Goal: Task Accomplishment & Management: Use online tool/utility

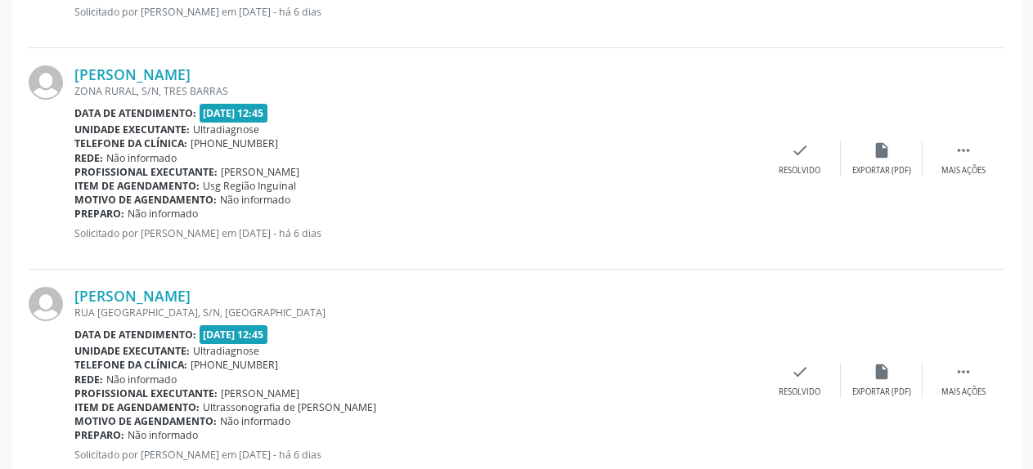
scroll to position [917, 0]
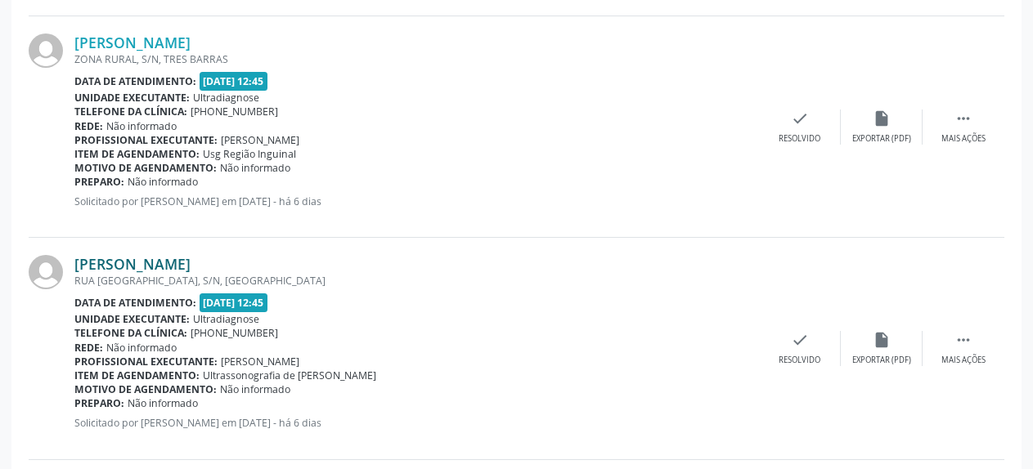
click at [107, 263] on link "[PERSON_NAME]" at bounding box center [132, 264] width 116 height 18
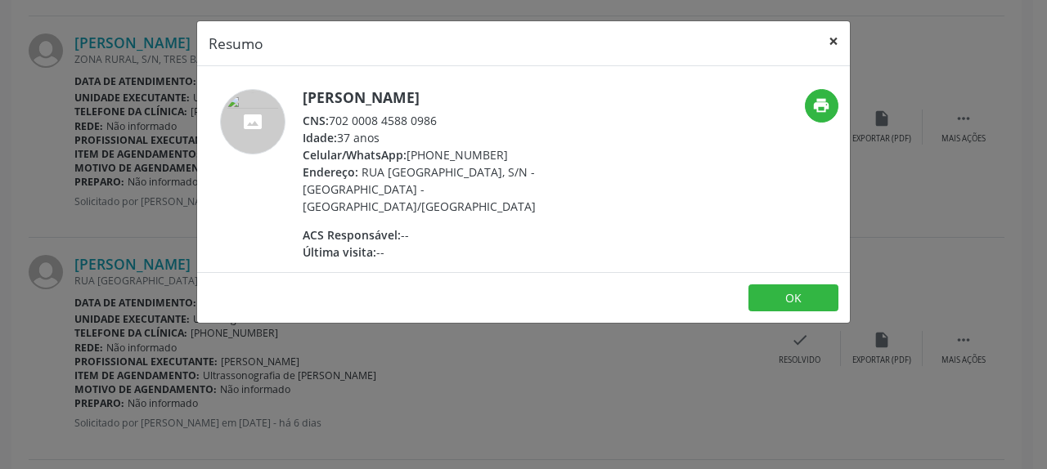
click at [832, 42] on button "×" at bounding box center [833, 41] width 33 height 40
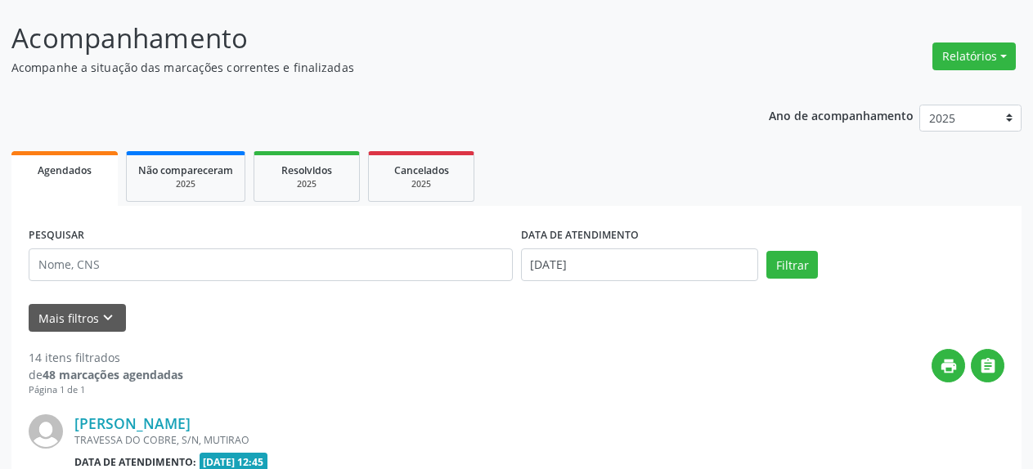
scroll to position [0, 0]
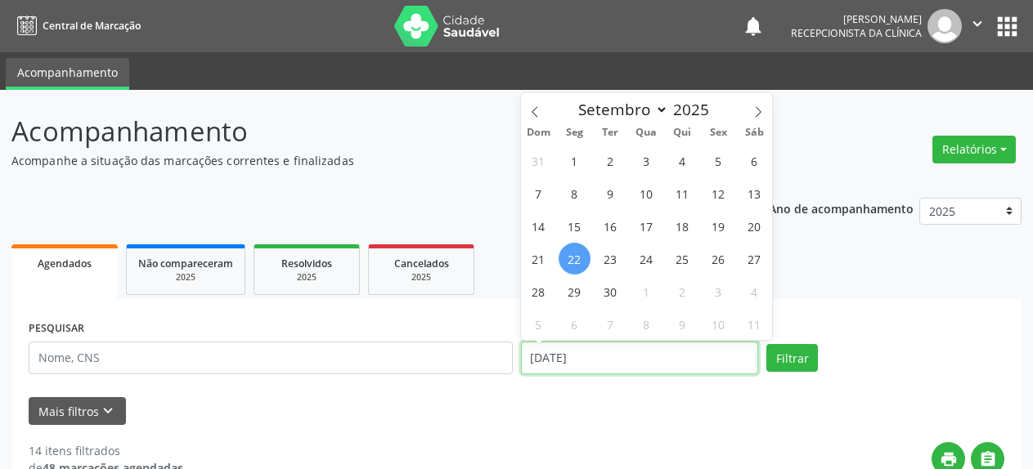
click at [554, 368] on input "[DATE]" at bounding box center [640, 358] width 238 height 33
click at [641, 255] on span "24" at bounding box center [646, 259] width 32 height 32
type input "[DATE]"
click at [641, 255] on span "24" at bounding box center [646, 259] width 32 height 32
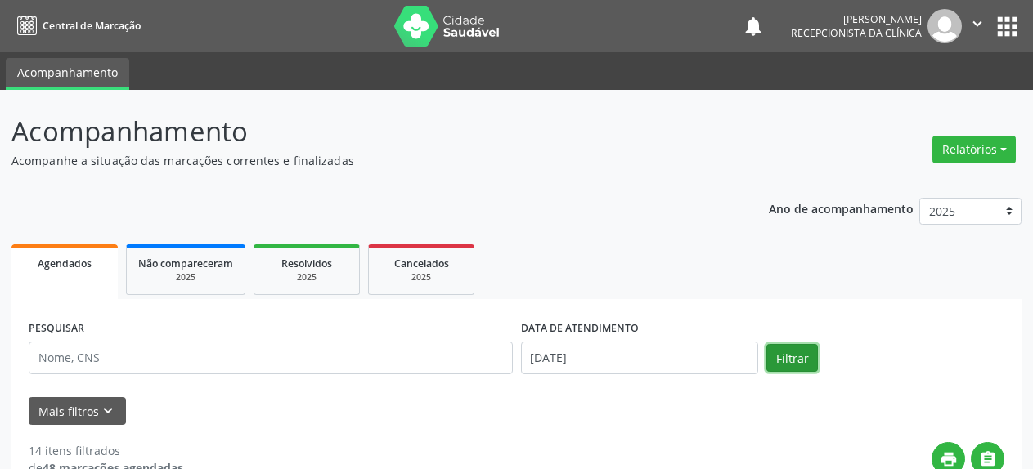
click at [788, 350] on button "Filtrar" at bounding box center [792, 358] width 52 height 28
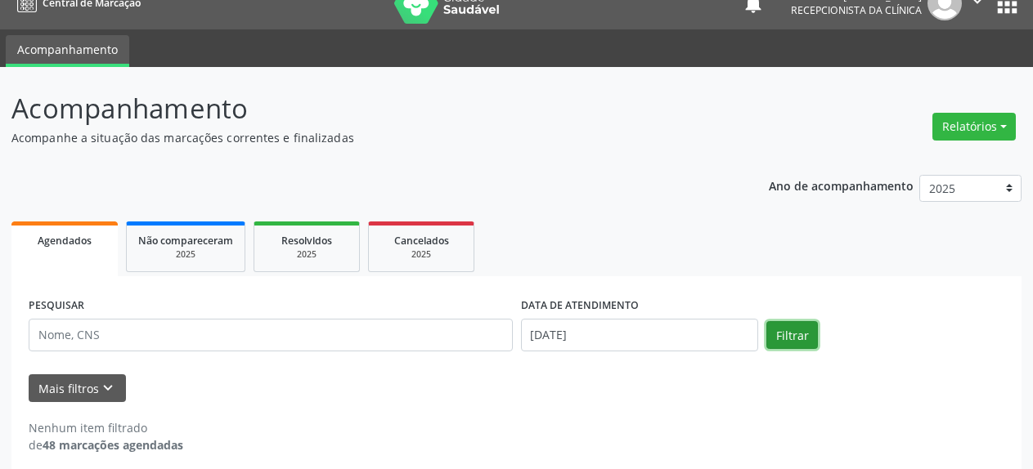
scroll to position [36, 0]
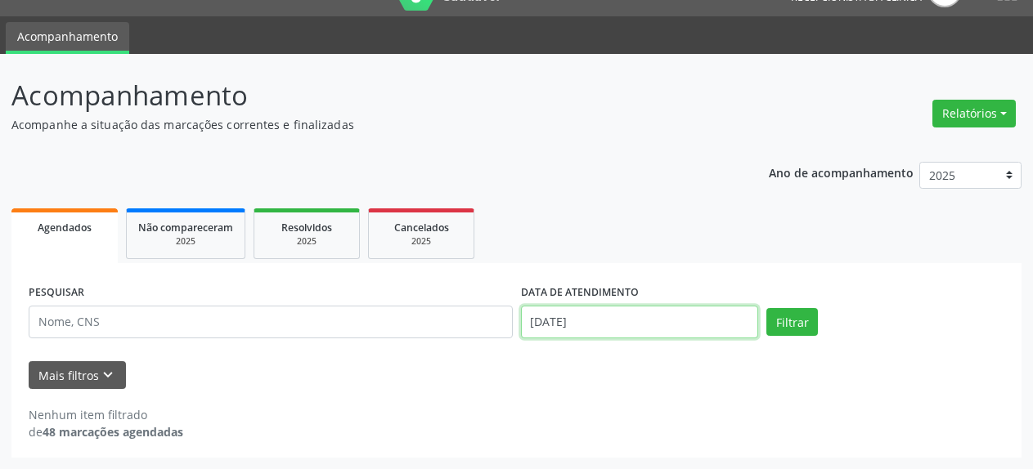
click at [590, 320] on input "[DATE]" at bounding box center [640, 322] width 238 height 33
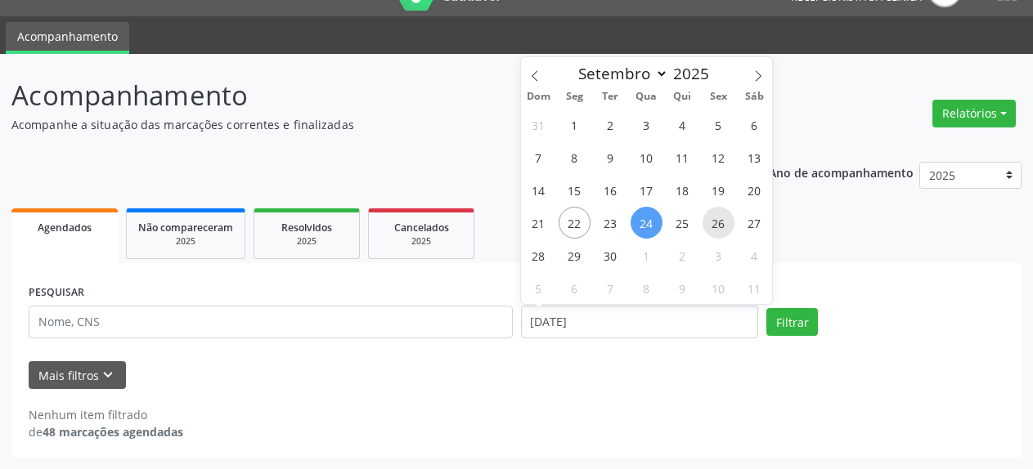
click at [708, 227] on span "26" at bounding box center [718, 223] width 32 height 32
type input "[DATE]"
click at [708, 227] on span "26" at bounding box center [718, 223] width 32 height 32
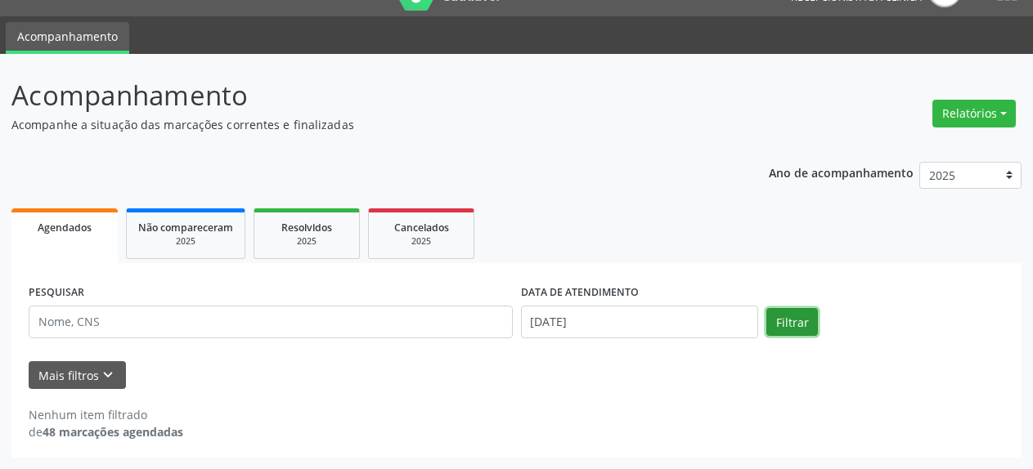
click at [783, 314] on button "Filtrar" at bounding box center [792, 322] width 52 height 28
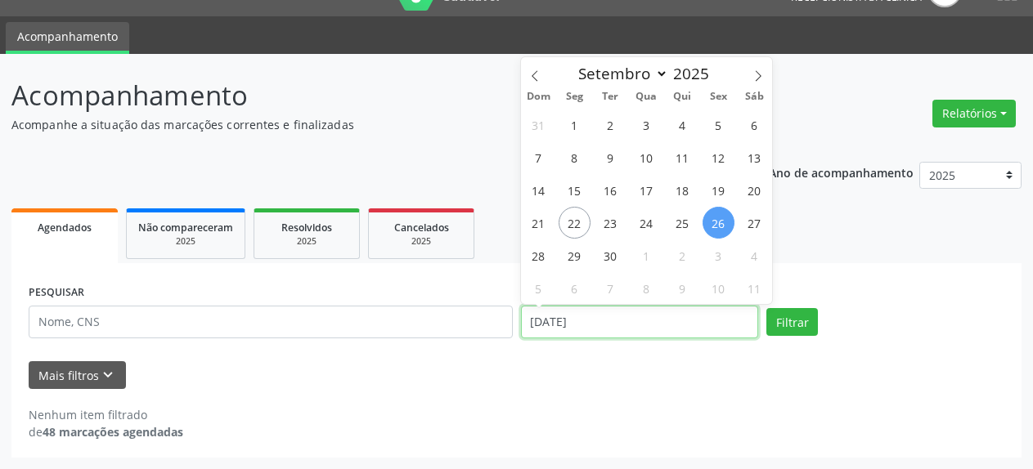
click at [640, 335] on input "[DATE]" at bounding box center [640, 322] width 238 height 33
click at [725, 194] on span "19" at bounding box center [718, 190] width 32 height 32
type input "[DATE]"
click at [725, 194] on span "19" at bounding box center [718, 190] width 32 height 32
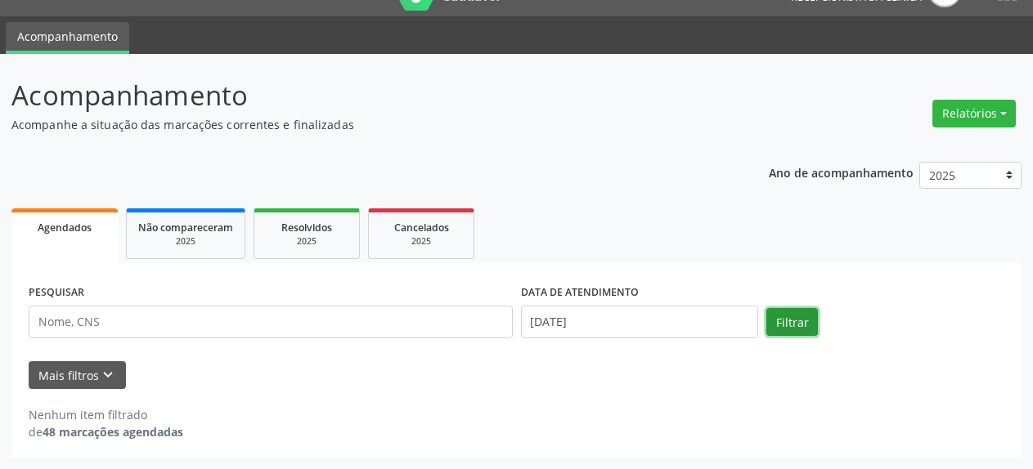
click at [803, 317] on button "Filtrar" at bounding box center [792, 322] width 52 height 28
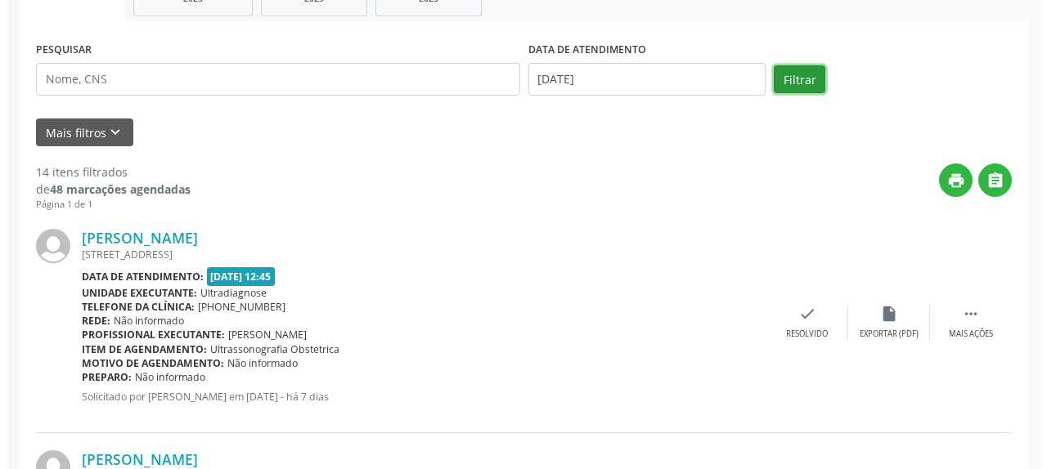
scroll to position [285, 0]
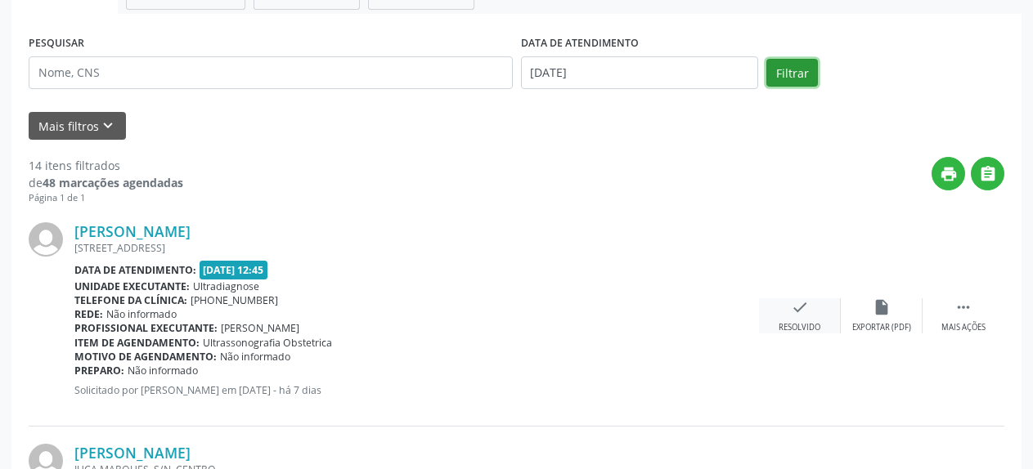
click at [800, 306] on icon "check" at bounding box center [800, 307] width 18 height 18
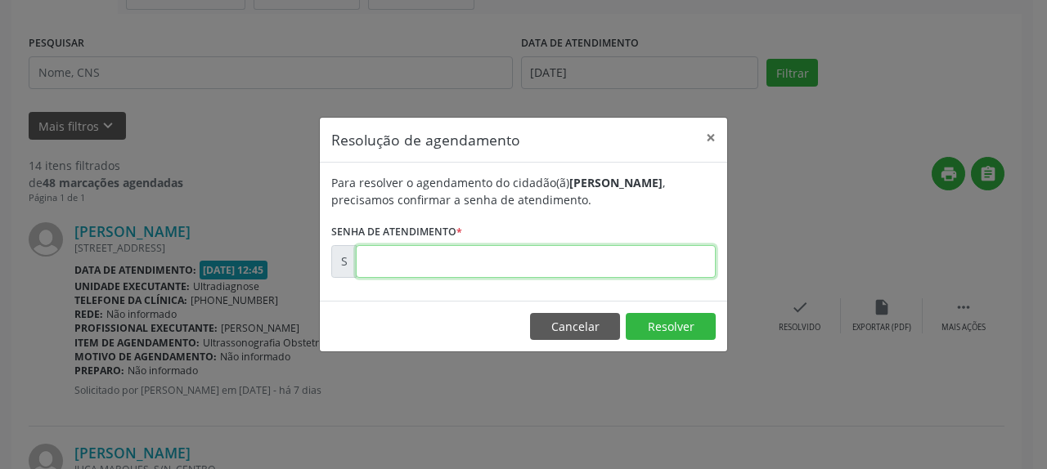
click at [572, 259] on input "text" at bounding box center [536, 261] width 360 height 33
type input "00176992"
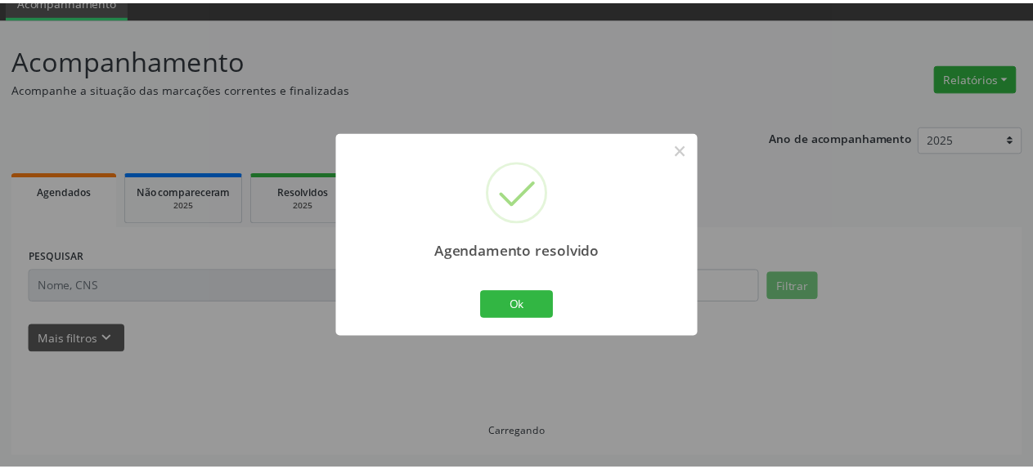
scroll to position [72, 0]
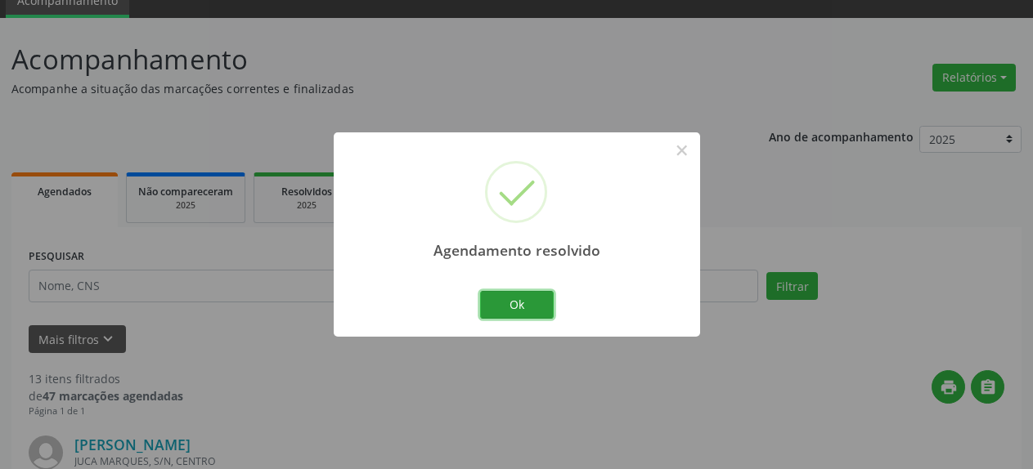
drag, startPoint x: 507, startPoint y: 307, endPoint x: 561, endPoint y: 309, distance: 54.0
click at [504, 308] on button "Ok" at bounding box center [517, 305] width 74 height 28
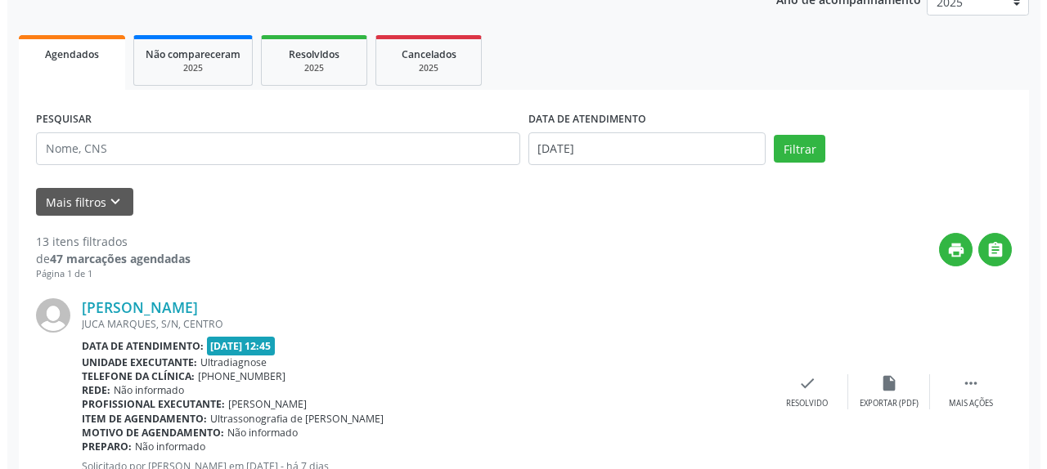
scroll to position [322, 0]
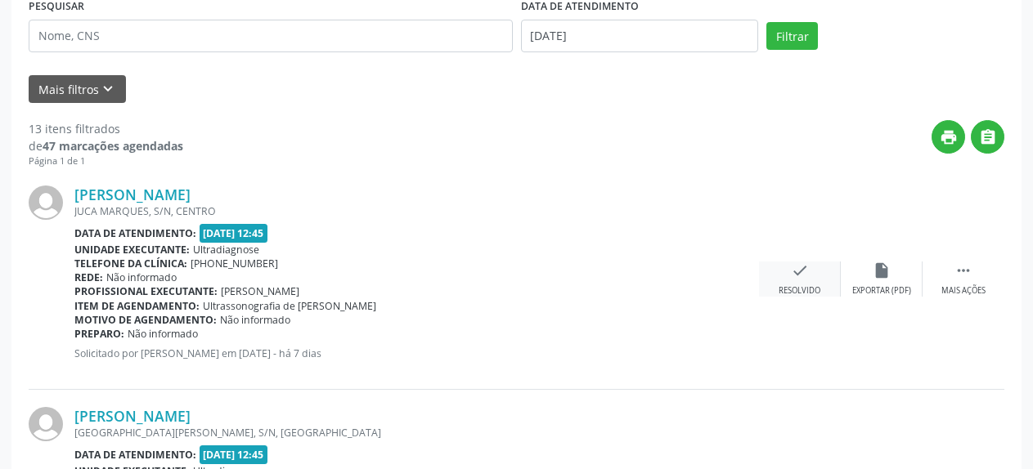
click at [805, 274] on icon "check" at bounding box center [800, 271] width 18 height 18
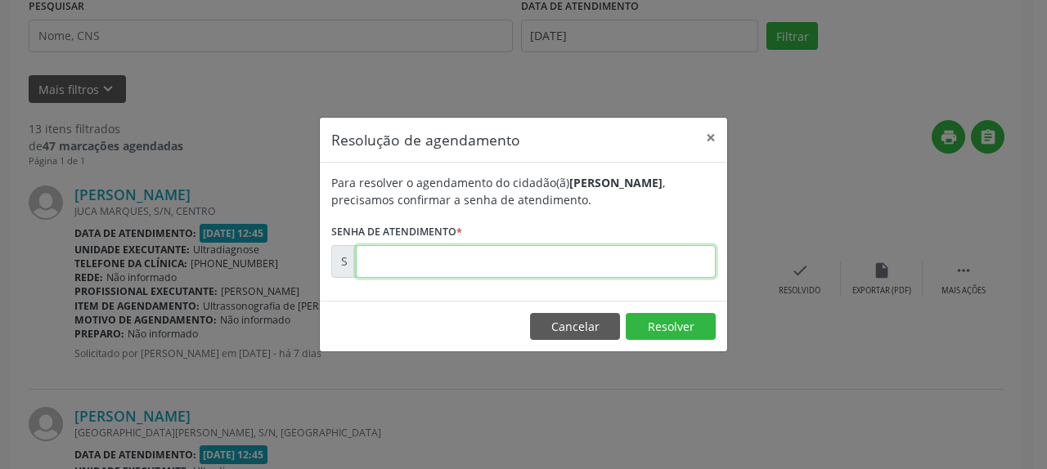
click at [500, 253] on input "text" at bounding box center [536, 261] width 360 height 33
type input "00176995"
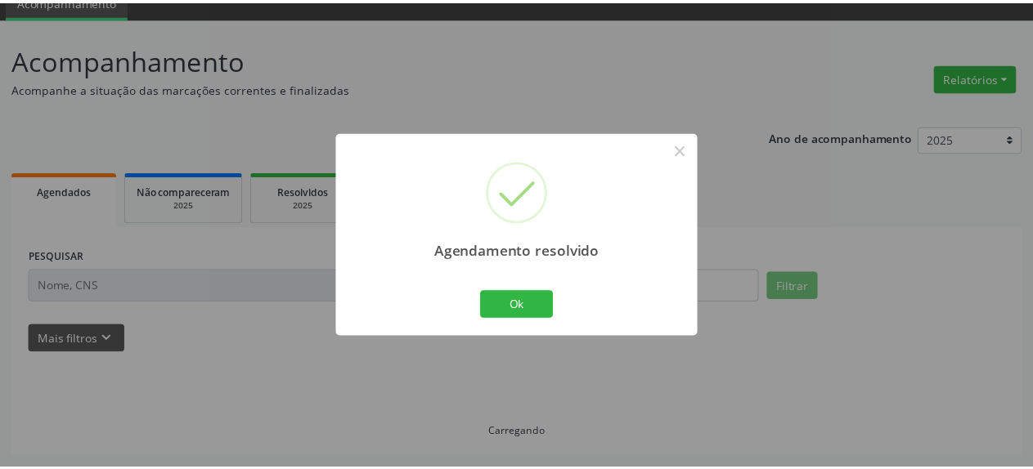
scroll to position [72, 0]
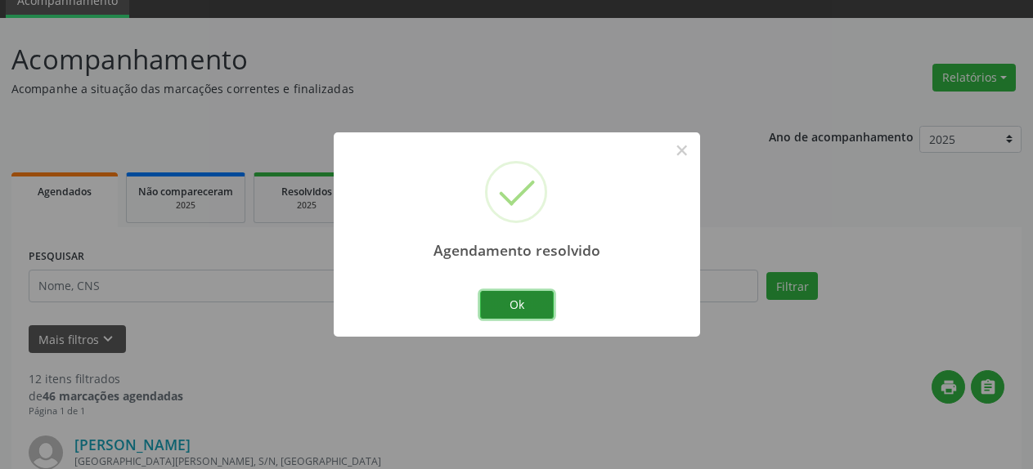
click at [504, 297] on button "Ok" at bounding box center [517, 305] width 74 height 28
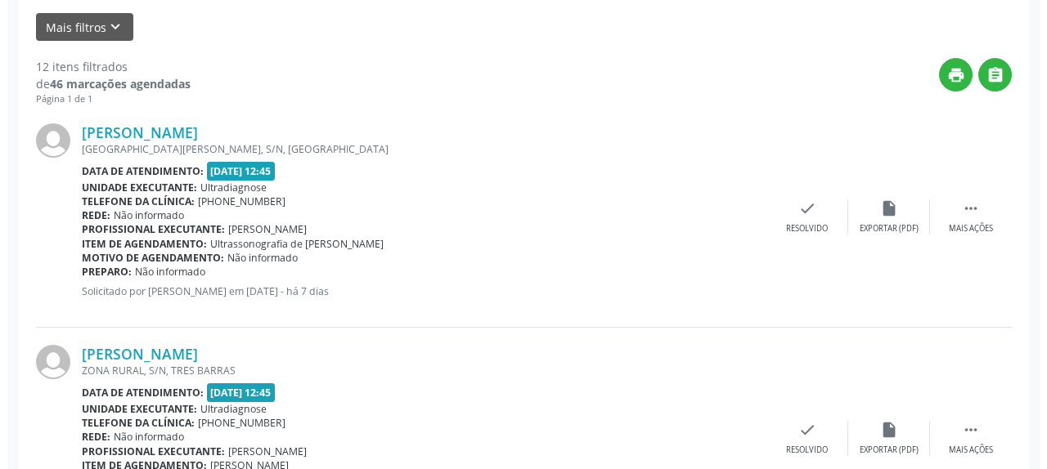
scroll to position [406, 0]
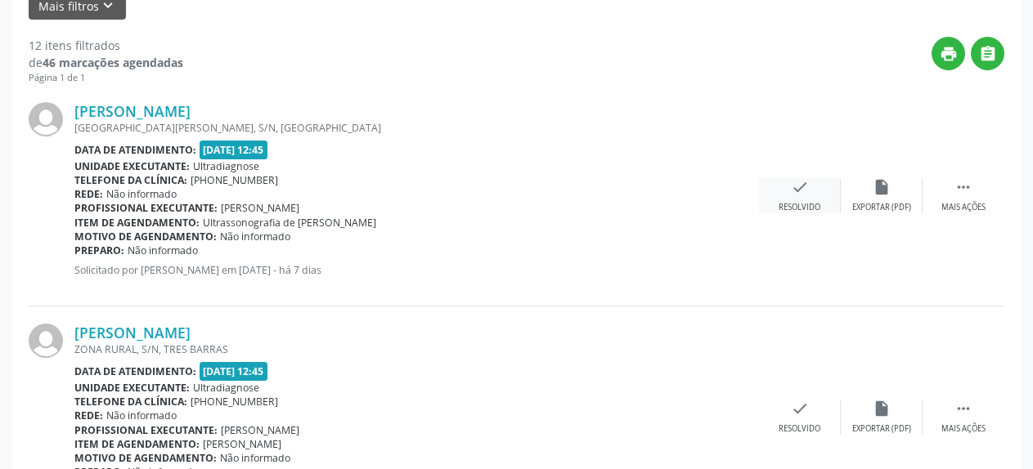
click at [787, 191] on div "check Resolvido" at bounding box center [800, 195] width 82 height 35
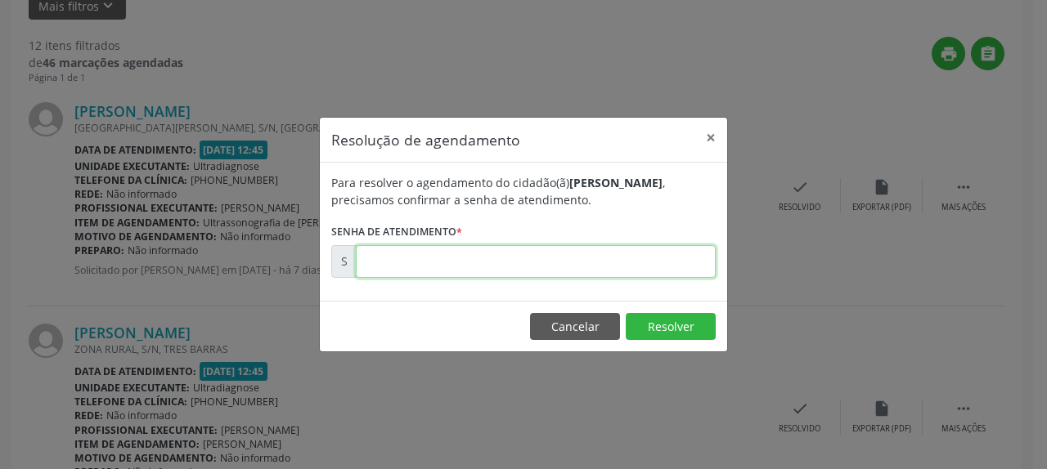
click at [500, 274] on input "text" at bounding box center [536, 261] width 360 height 33
type input "00176997"
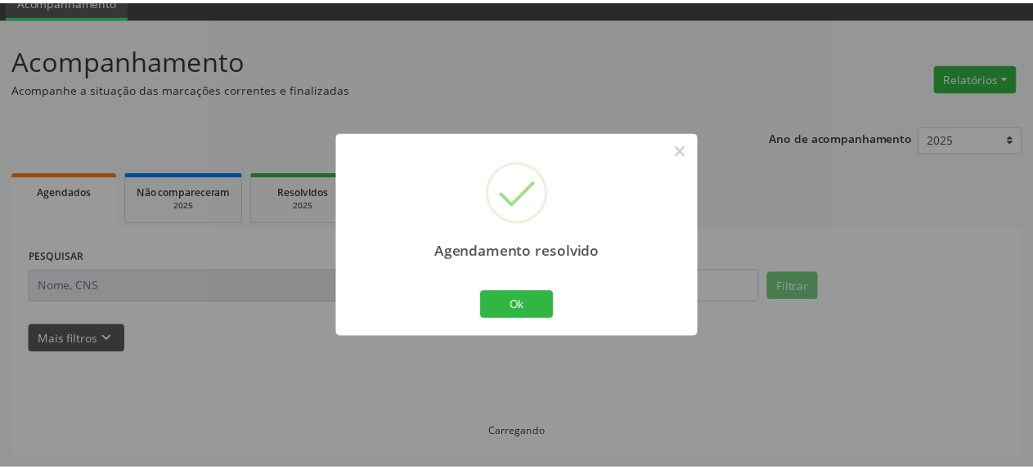
scroll to position [72, 0]
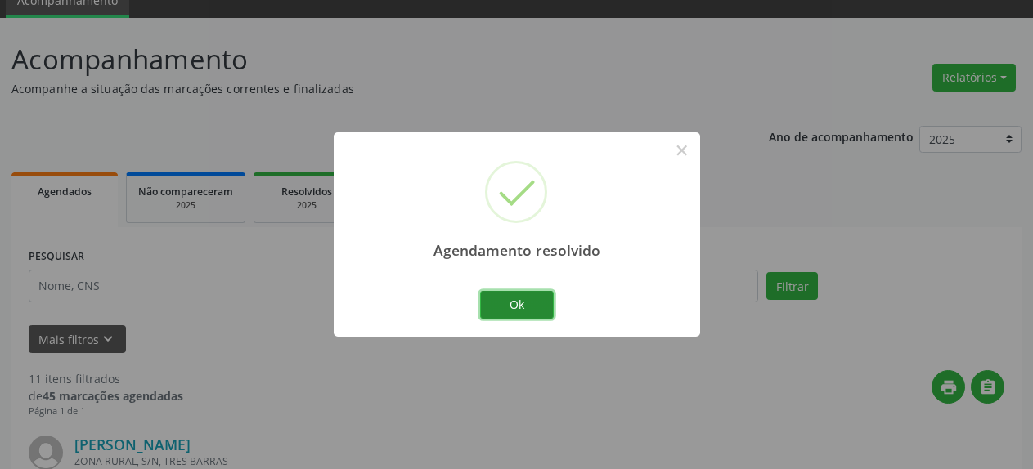
click at [504, 308] on button "Ok" at bounding box center [517, 305] width 74 height 28
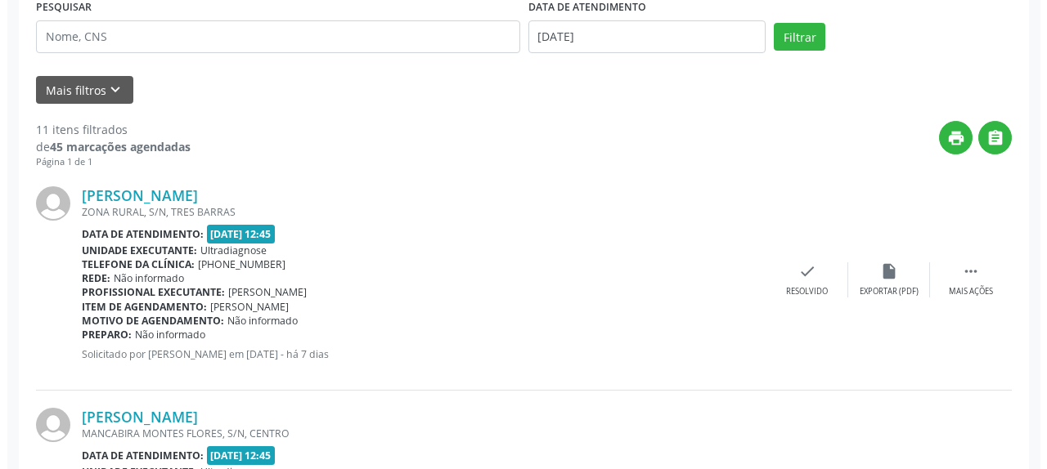
scroll to position [322, 0]
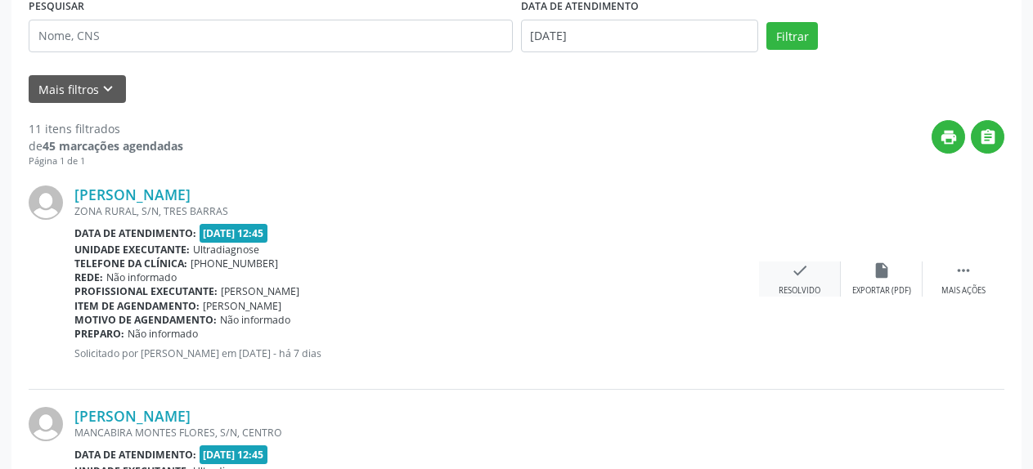
click at [798, 272] on icon "check" at bounding box center [800, 271] width 18 height 18
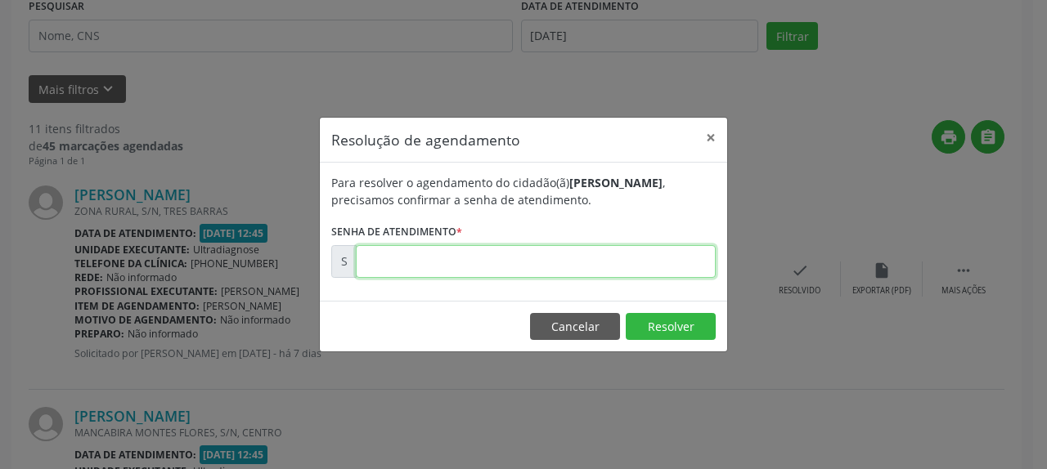
click at [490, 265] on input "text" at bounding box center [536, 261] width 360 height 33
type input "00176998"
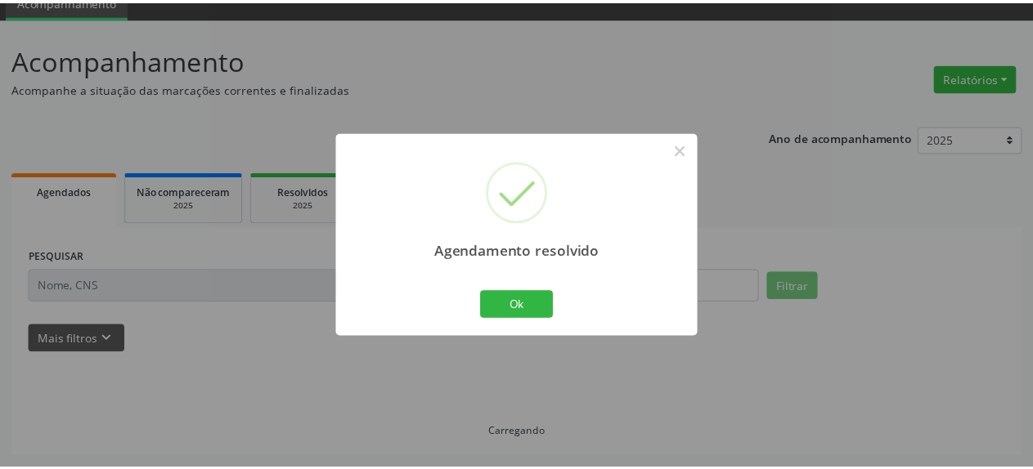
scroll to position [72, 0]
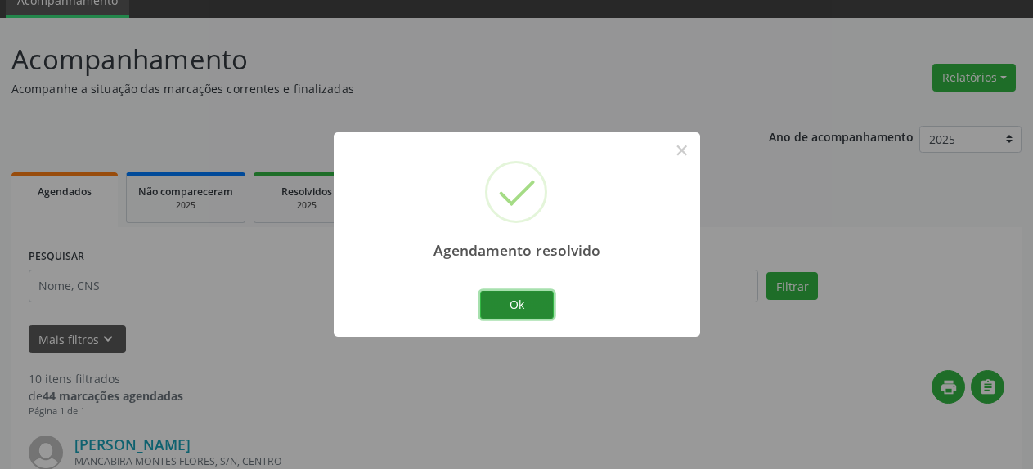
click at [502, 307] on button "Ok" at bounding box center [517, 305] width 74 height 28
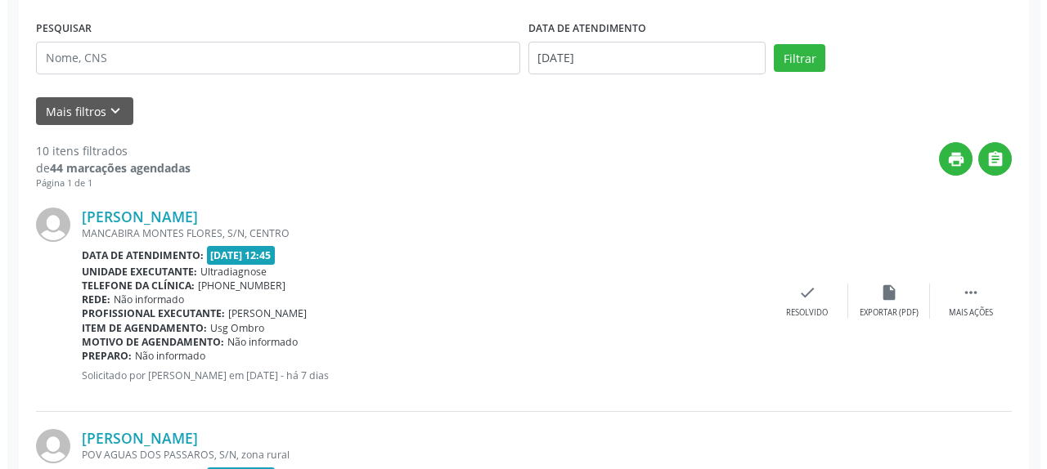
scroll to position [322, 0]
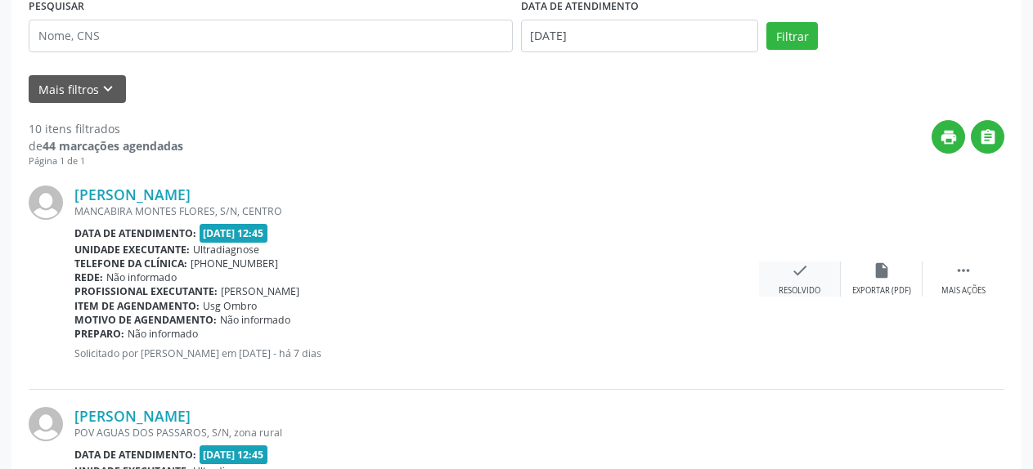
click at [791, 271] on icon "check" at bounding box center [800, 271] width 18 height 18
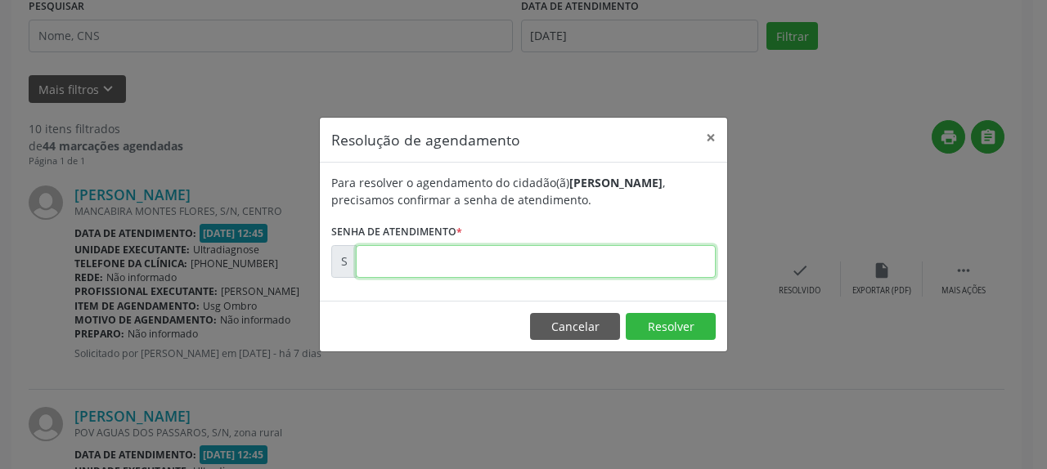
click at [598, 260] on input "text" at bounding box center [536, 261] width 360 height 33
type input "00177000"
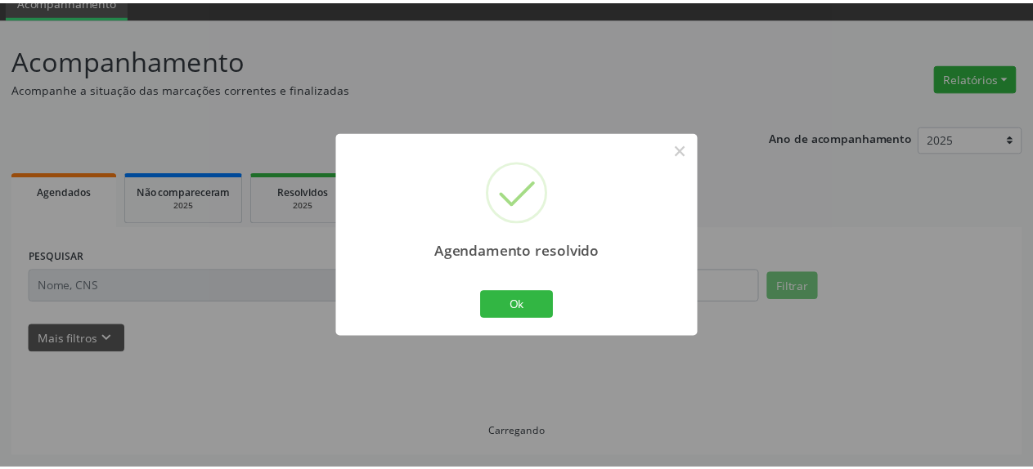
scroll to position [72, 0]
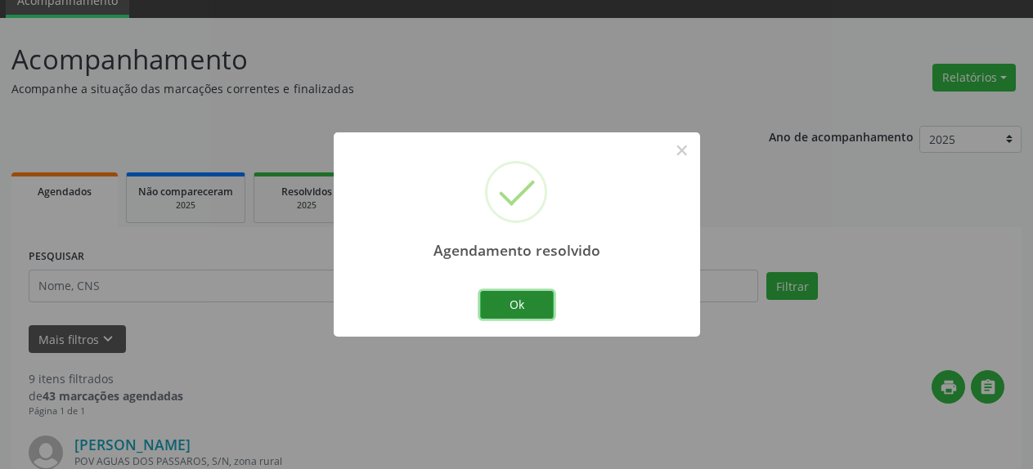
click at [516, 309] on button "Ok" at bounding box center [517, 305] width 74 height 28
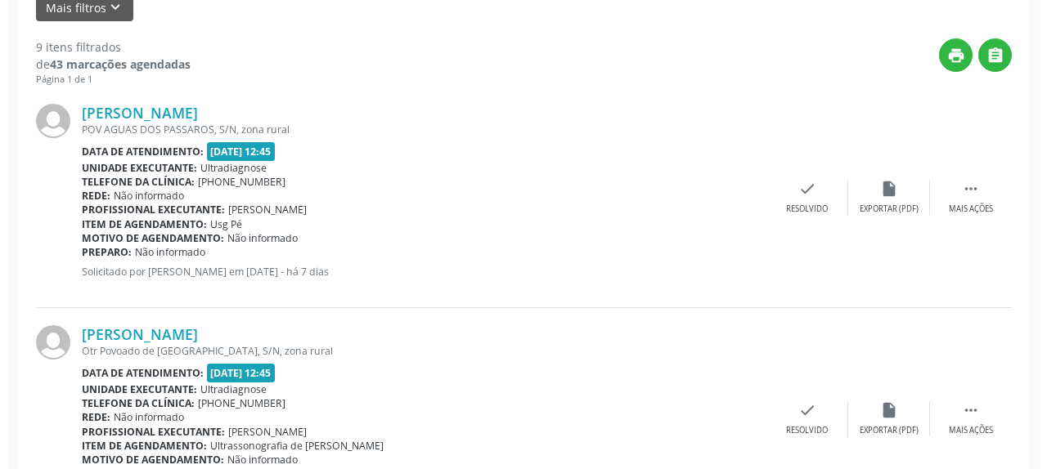
scroll to position [406, 0]
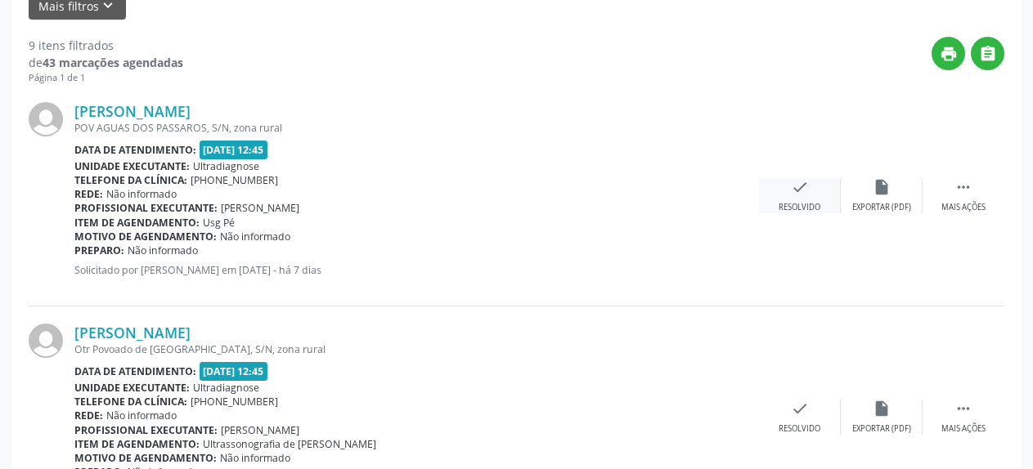
click at [801, 191] on icon "check" at bounding box center [800, 187] width 18 height 18
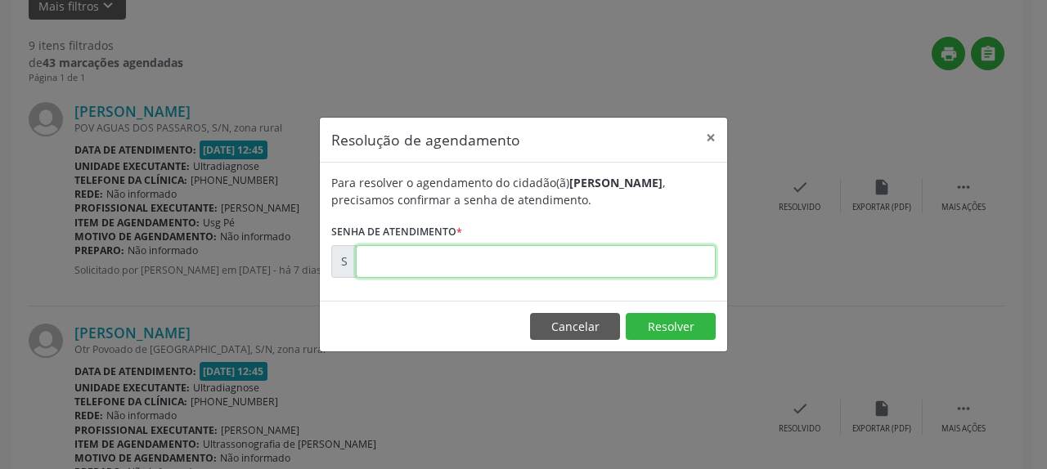
click at [486, 260] on input "text" at bounding box center [536, 261] width 360 height 33
type input "00177003"
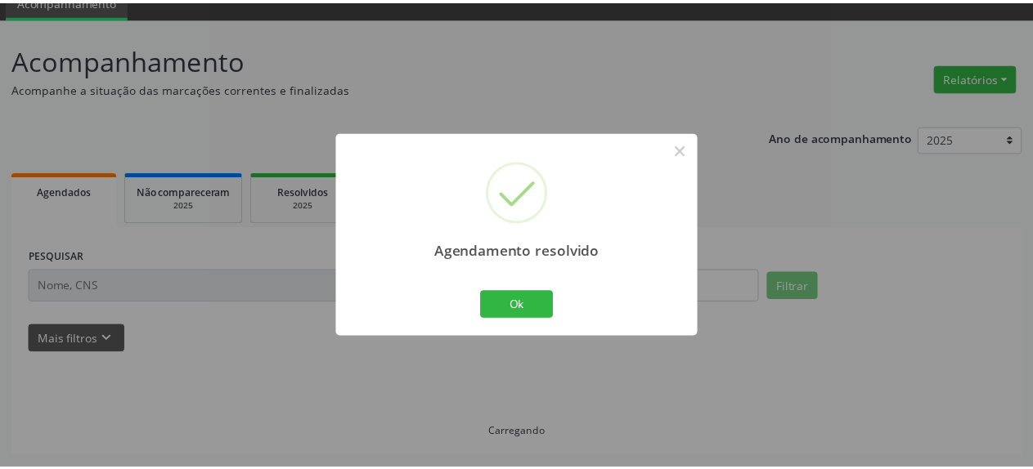
scroll to position [72, 0]
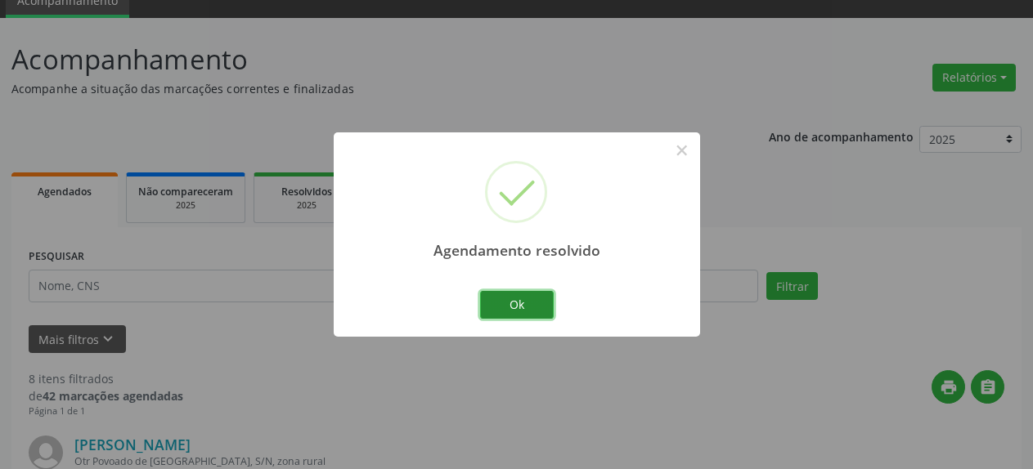
click at [512, 304] on button "Ok" at bounding box center [517, 305] width 74 height 28
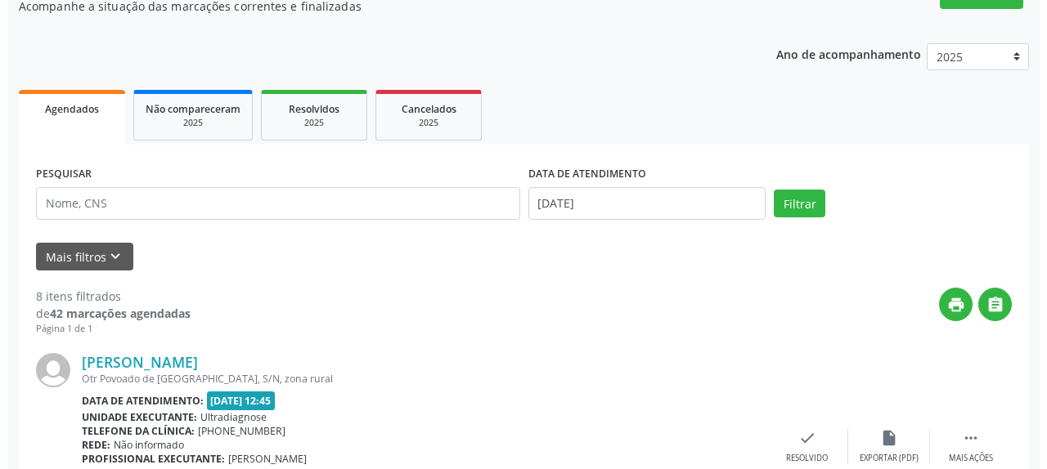
scroll to position [489, 0]
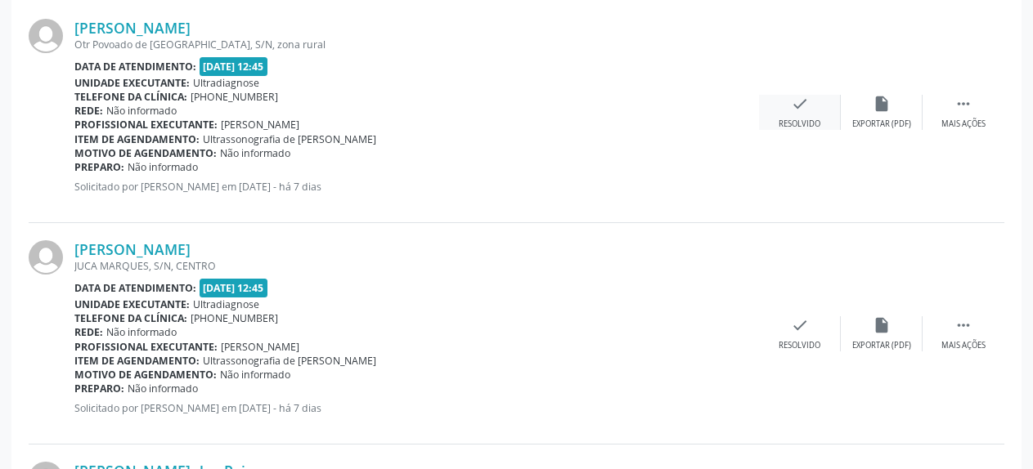
click at [794, 128] on div "Resolvido" at bounding box center [799, 124] width 42 height 11
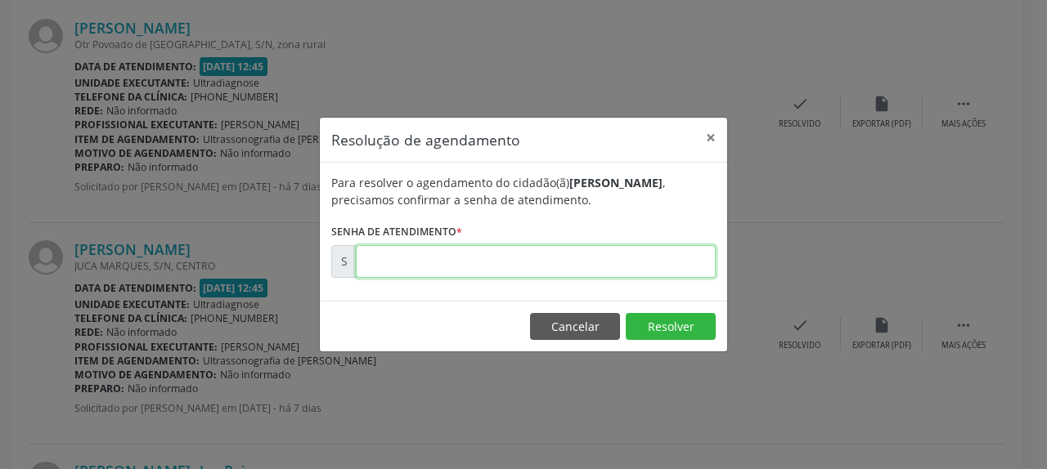
click at [425, 270] on input "text" at bounding box center [536, 261] width 360 height 33
type input "00177011"
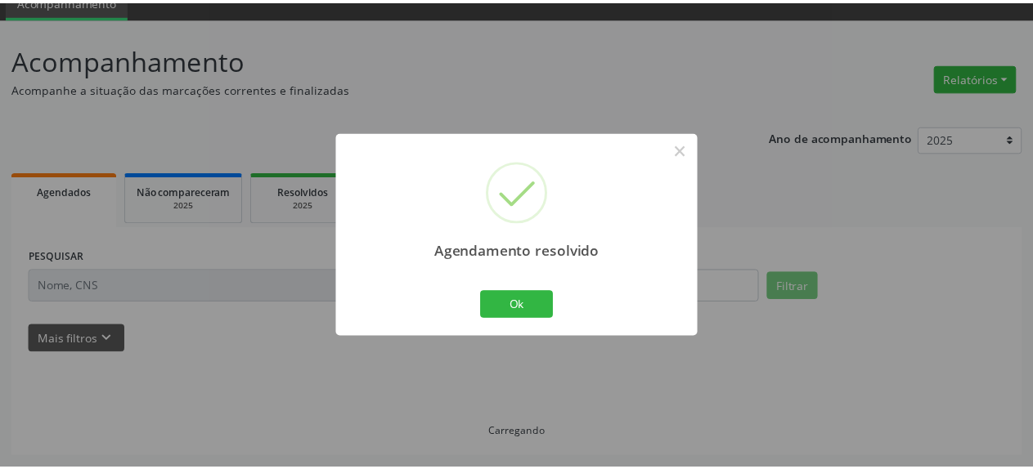
scroll to position [72, 0]
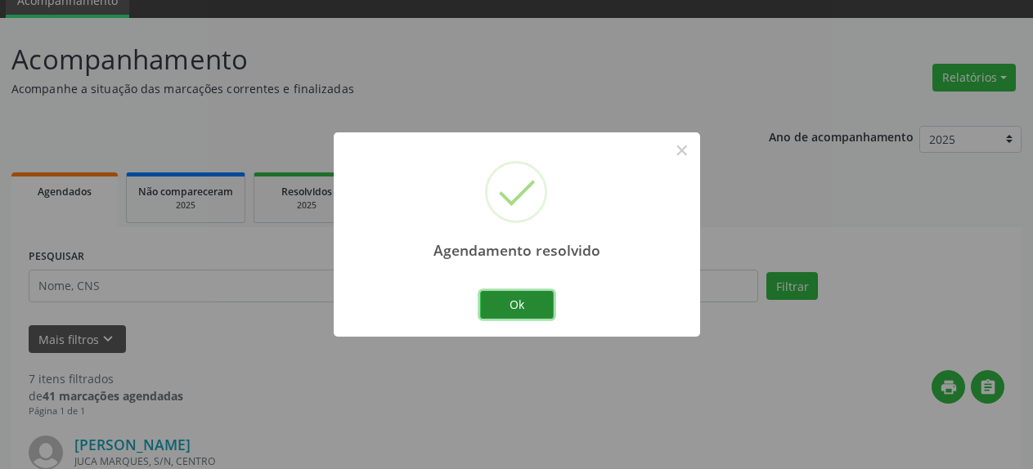
click at [523, 304] on button "Ok" at bounding box center [517, 305] width 74 height 28
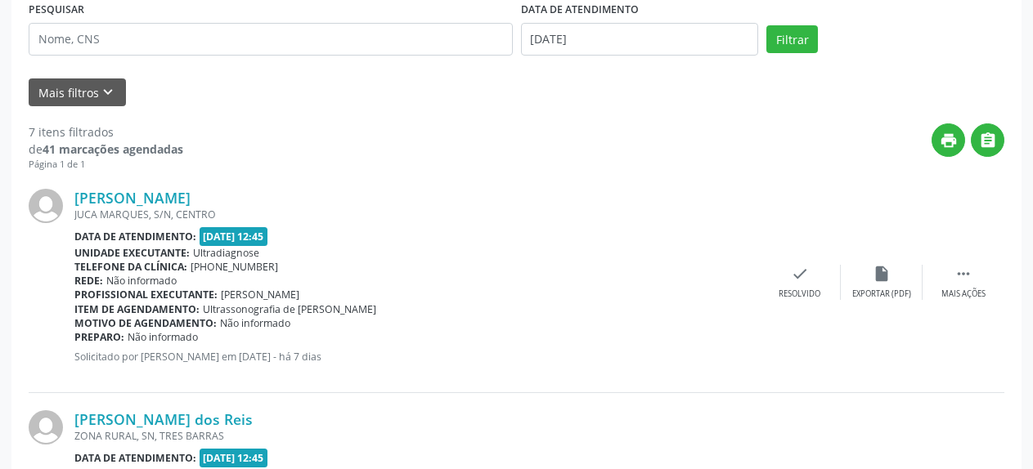
scroll to position [322, 0]
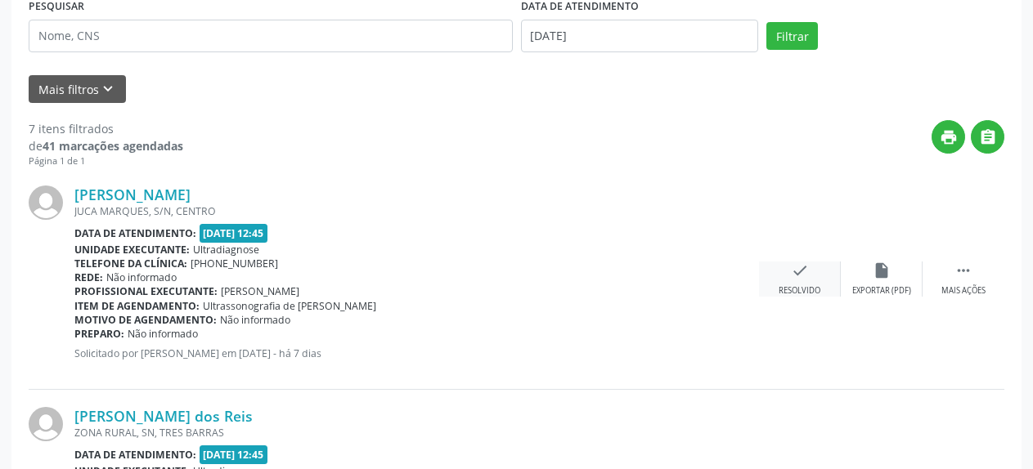
click at [796, 275] on icon "check" at bounding box center [800, 271] width 18 height 18
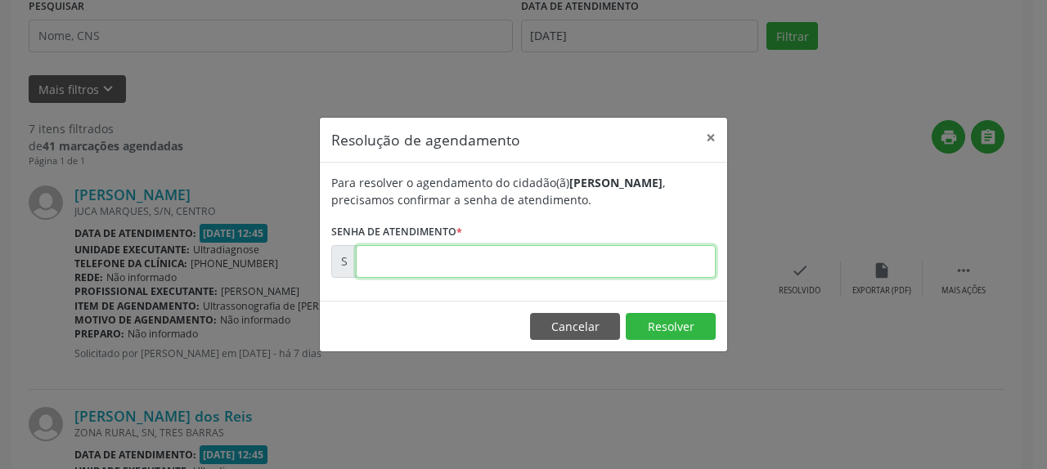
click at [493, 260] on input "text" at bounding box center [536, 261] width 360 height 33
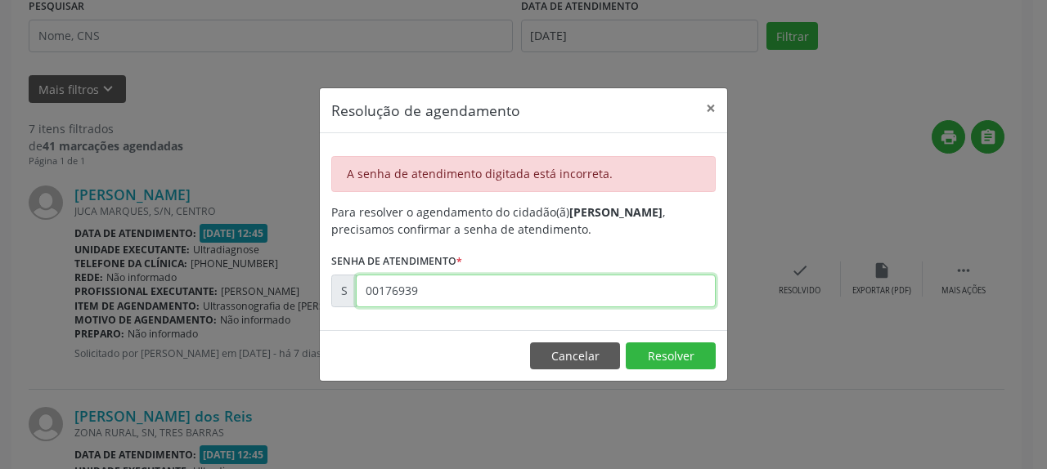
drag, startPoint x: 369, startPoint y: 297, endPoint x: 457, endPoint y: 297, distance: 88.3
click at [457, 297] on input "00176939" at bounding box center [536, 291] width 360 height 33
drag, startPoint x: 361, startPoint y: 292, endPoint x: 468, endPoint y: 289, distance: 107.1
click at [468, 289] on input "00176939" at bounding box center [536, 291] width 360 height 33
type input "00176939"
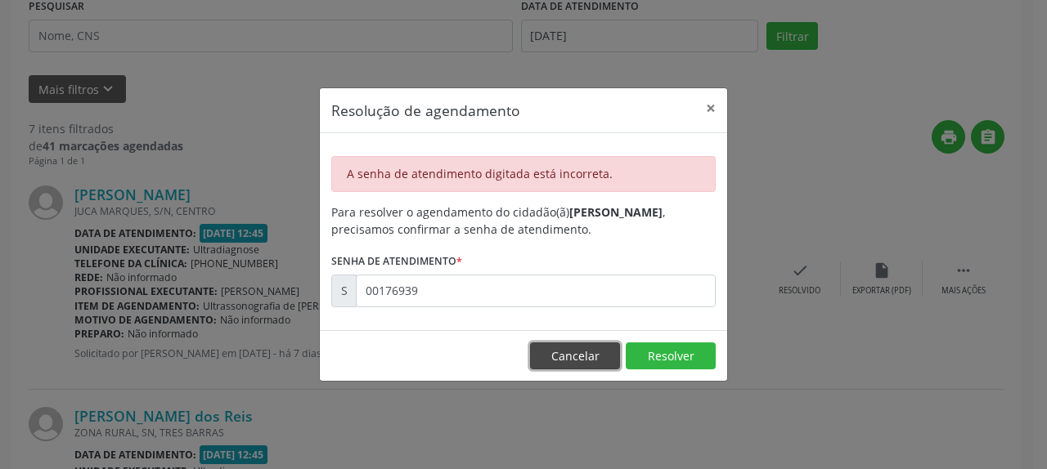
click at [578, 359] on button "Cancelar" at bounding box center [575, 357] width 90 height 28
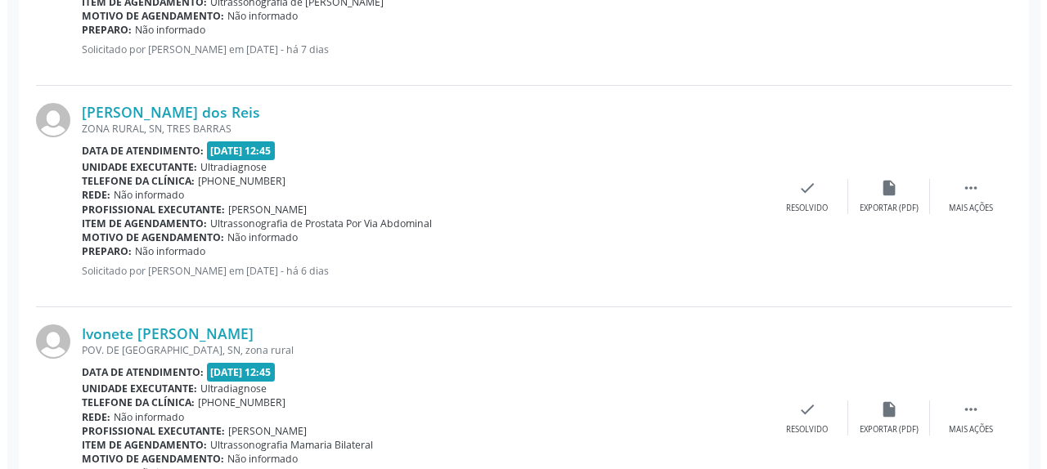
scroll to position [656, 0]
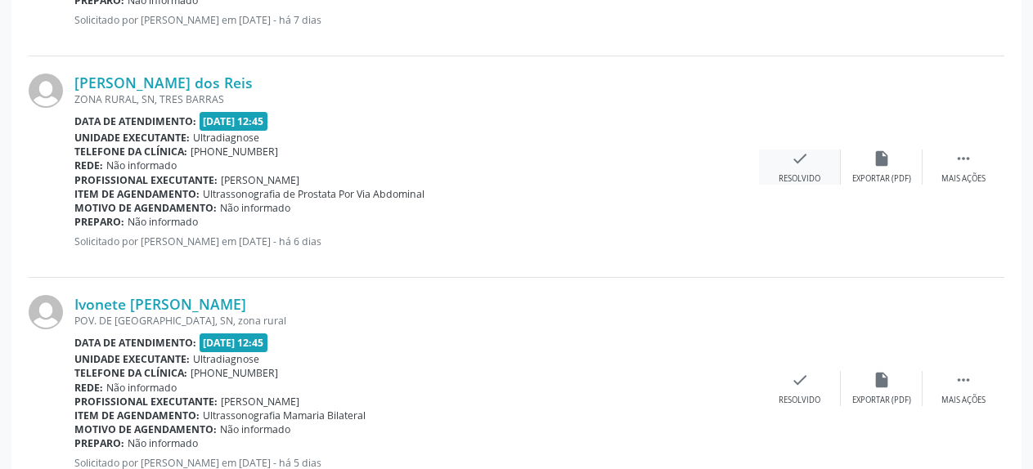
click at [794, 156] on icon "check" at bounding box center [800, 159] width 18 height 18
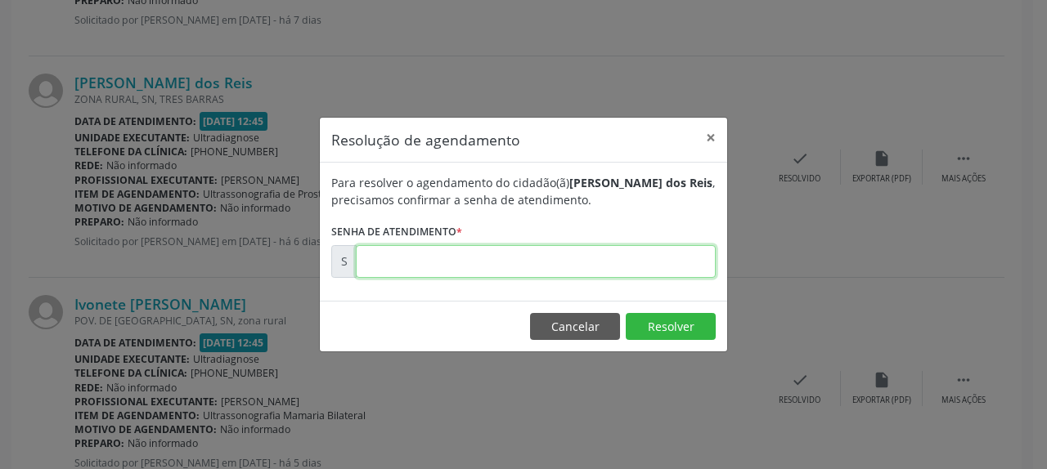
click at [546, 263] on input "text" at bounding box center [536, 261] width 360 height 33
type input "00177174"
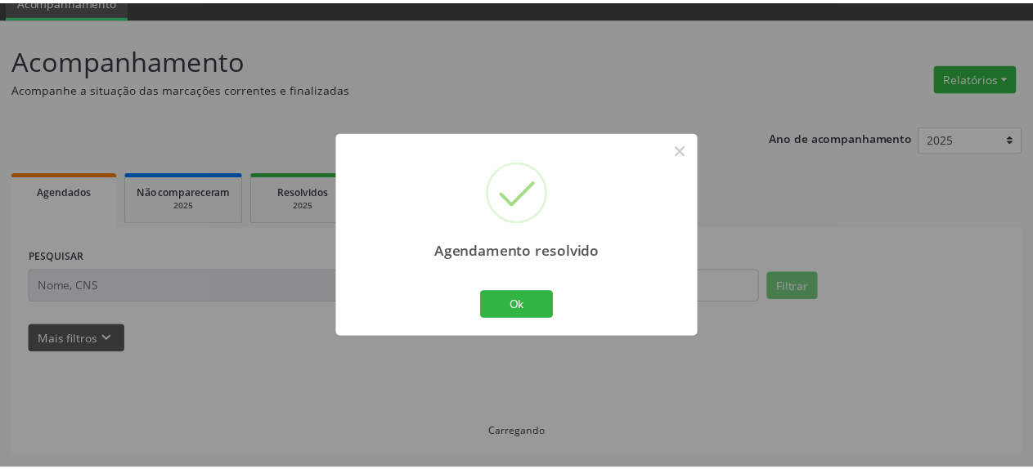
scroll to position [72, 0]
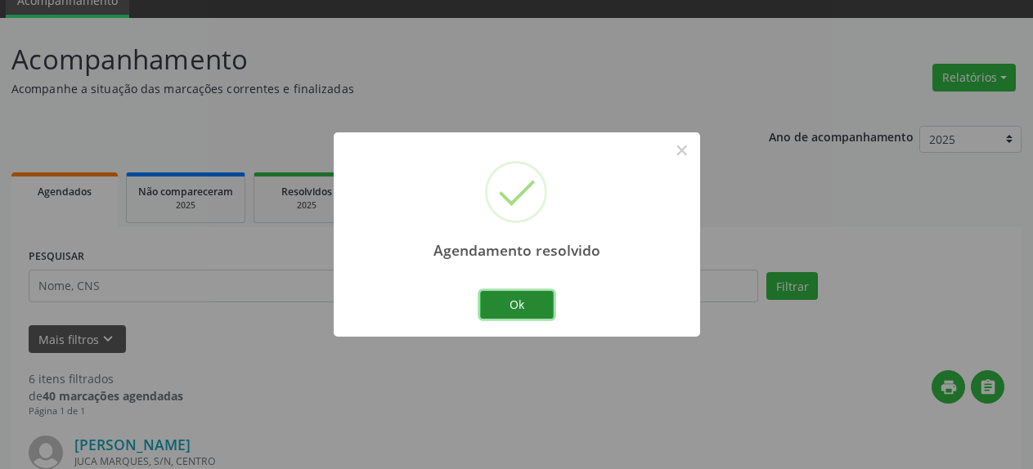
click at [518, 308] on button "Ok" at bounding box center [517, 305] width 74 height 28
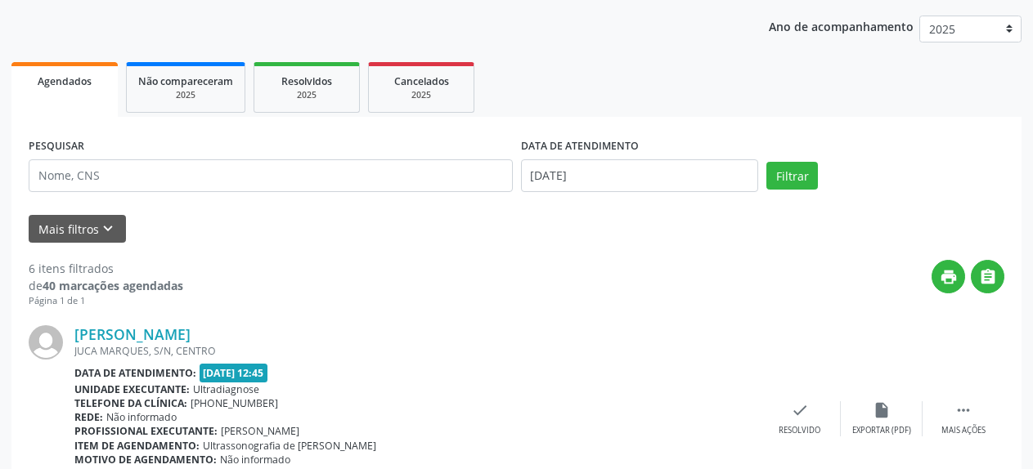
scroll to position [322, 0]
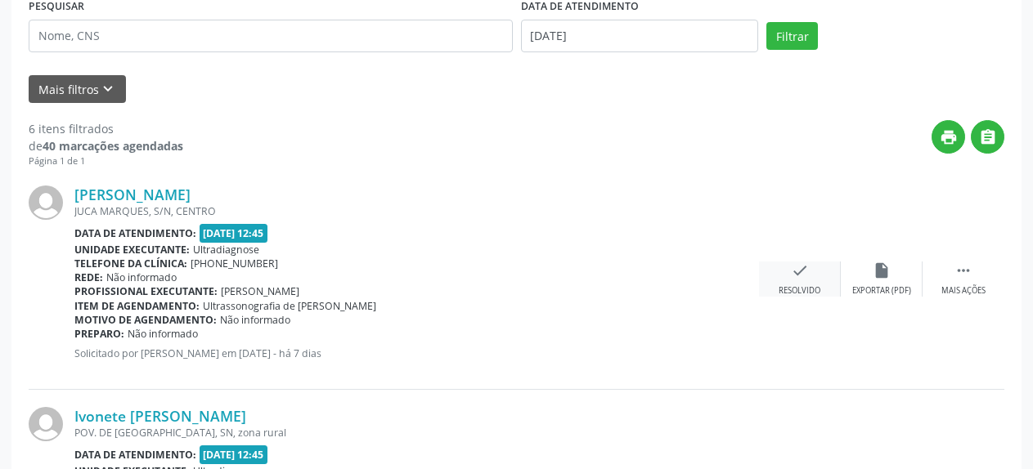
click at [794, 280] on icon "check" at bounding box center [800, 271] width 18 height 18
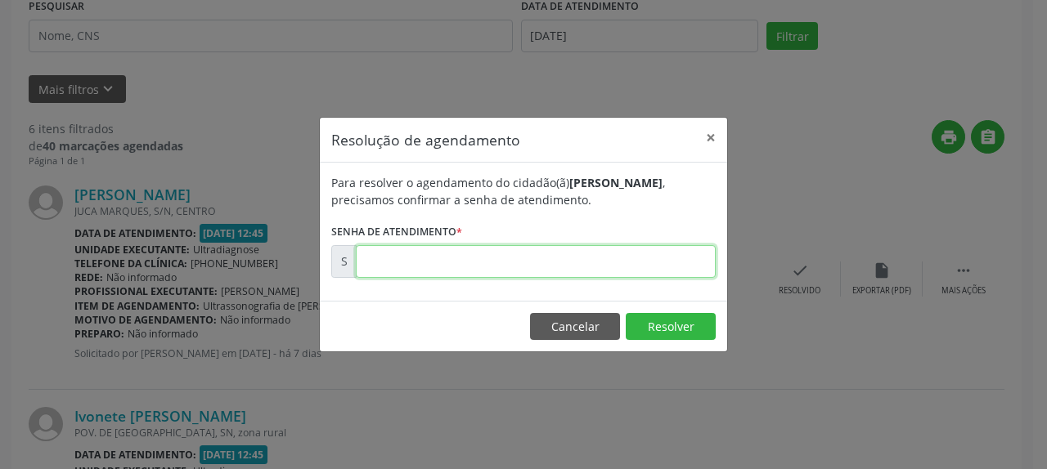
click at [656, 267] on input "text" at bounding box center [536, 261] width 360 height 33
type input "00177173"
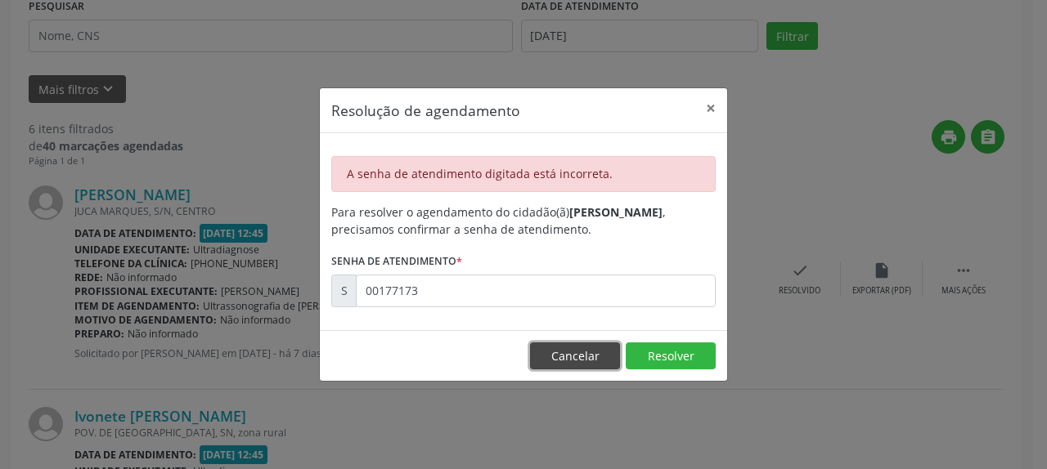
click at [595, 370] on button "Cancelar" at bounding box center [575, 357] width 90 height 28
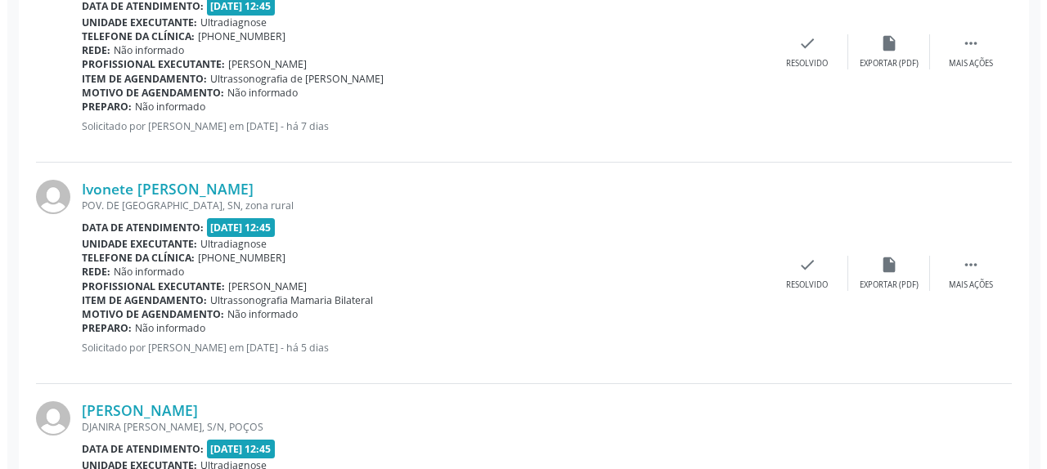
scroll to position [572, 0]
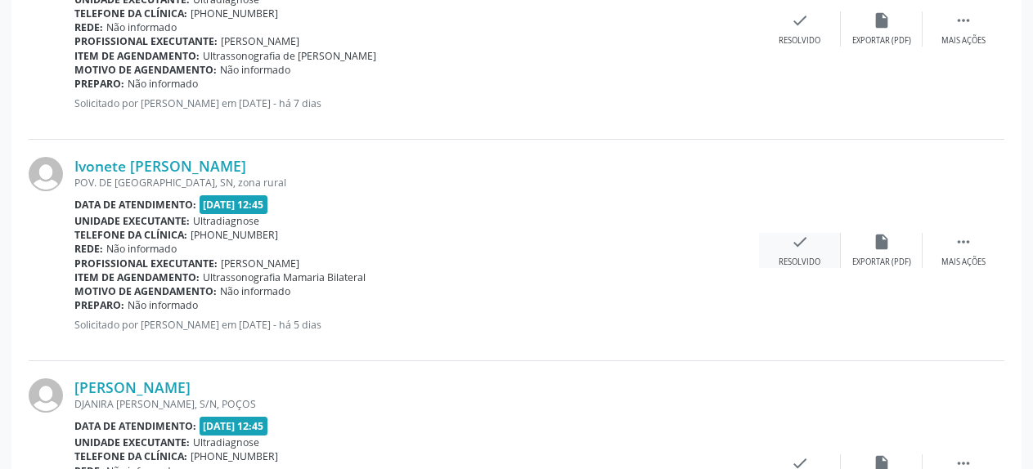
click at [798, 242] on icon "check" at bounding box center [800, 242] width 18 height 18
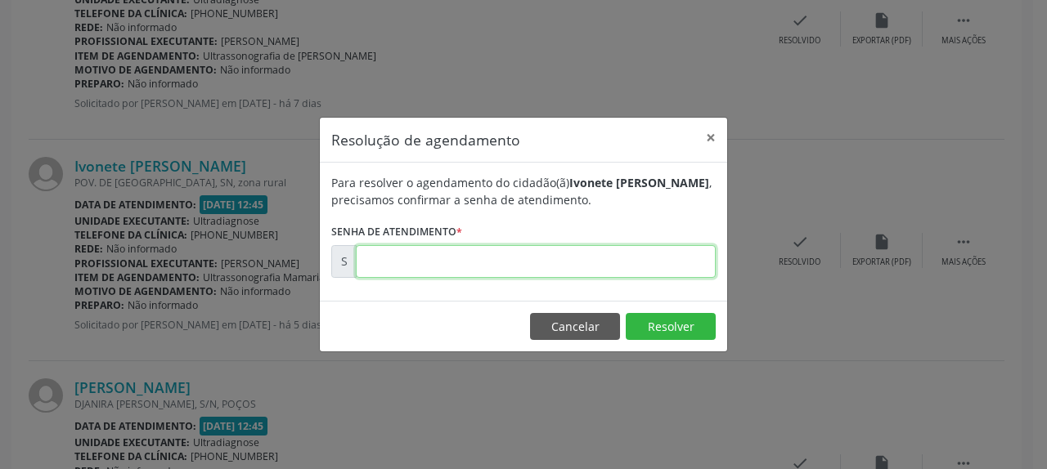
click at [497, 263] on input "text" at bounding box center [536, 261] width 360 height 33
type input "00177372"
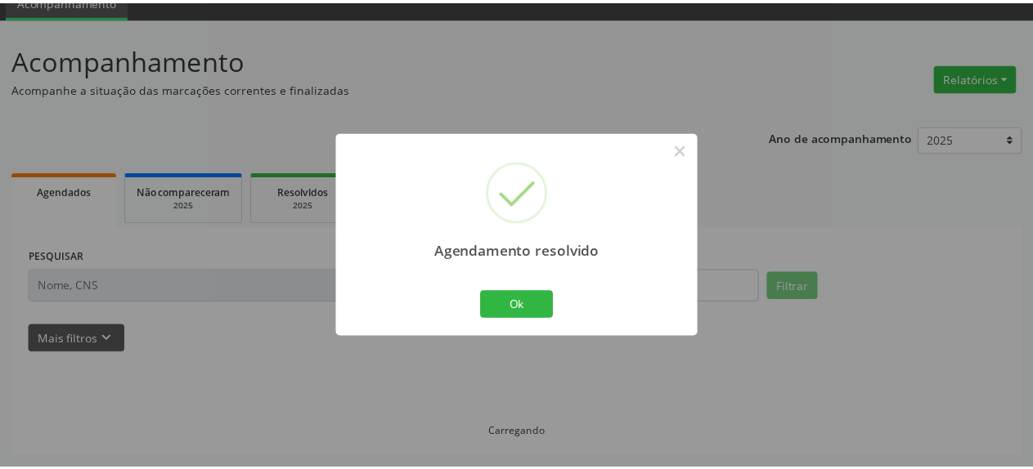
scroll to position [72, 0]
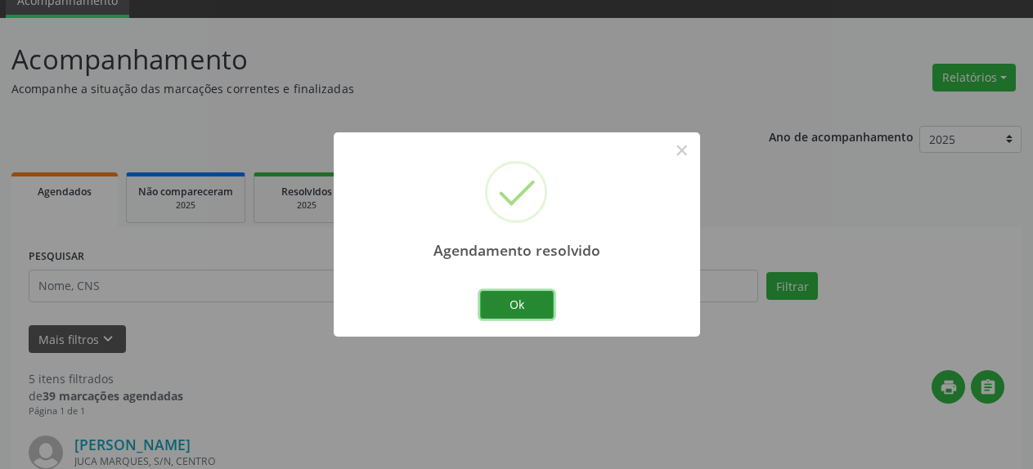
click at [508, 298] on button "Ok" at bounding box center [517, 305] width 74 height 28
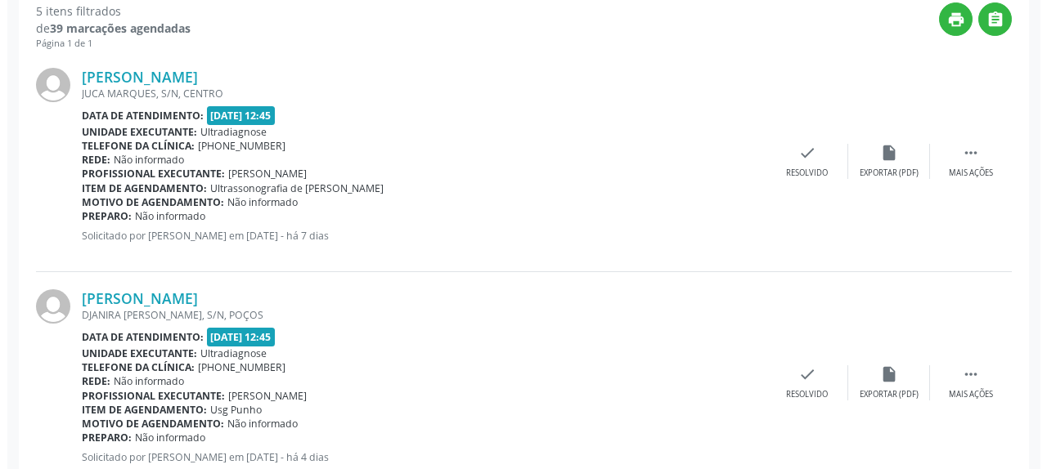
scroll to position [489, 0]
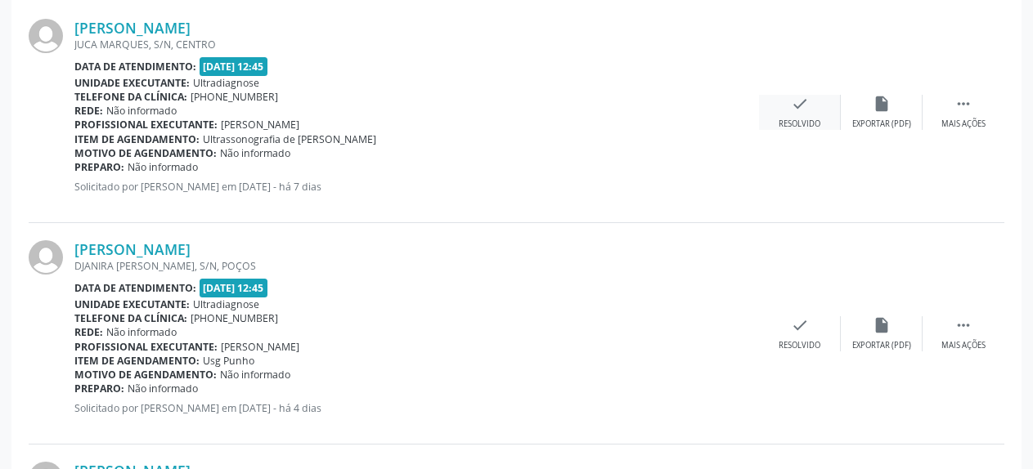
click at [804, 113] on icon "check" at bounding box center [800, 104] width 18 height 18
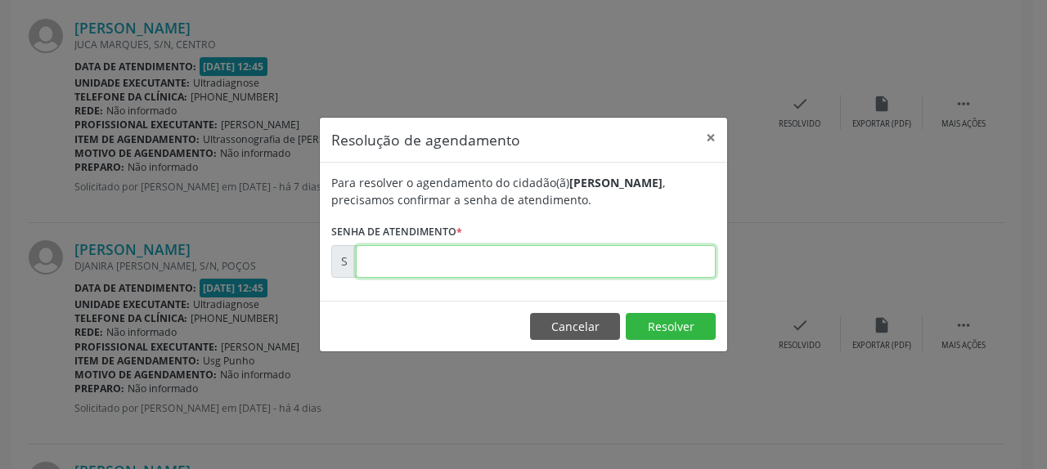
click at [594, 273] on input "text" at bounding box center [536, 261] width 360 height 33
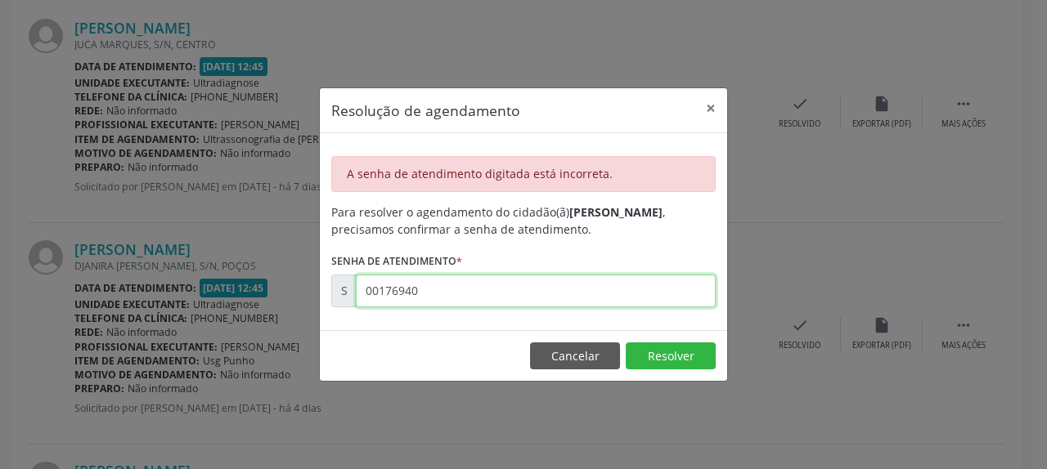
drag, startPoint x: 365, startPoint y: 296, endPoint x: 446, endPoint y: 304, distance: 81.4
click at [446, 304] on input "00176940" at bounding box center [536, 291] width 360 height 33
drag, startPoint x: 365, startPoint y: 294, endPoint x: 469, endPoint y: 295, distance: 103.8
click at [469, 295] on input "00177639" at bounding box center [536, 291] width 360 height 33
type input "00176939"
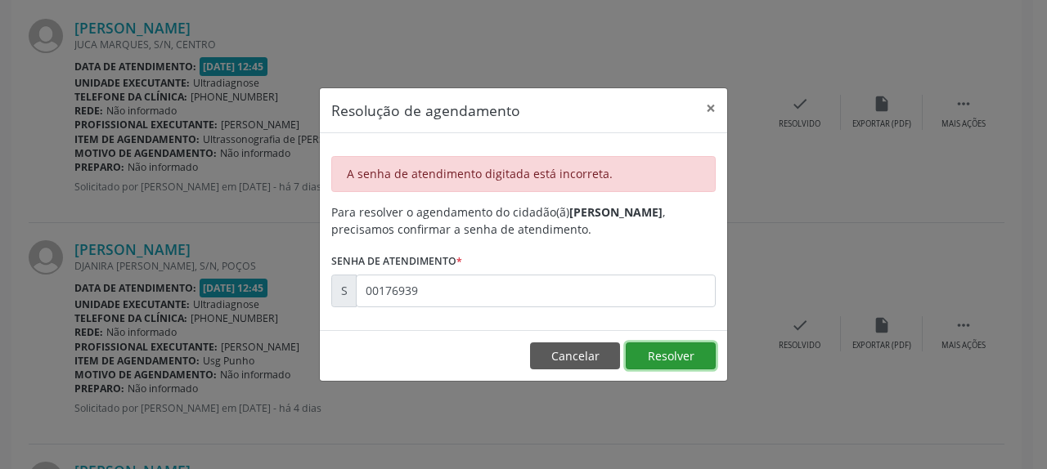
click at [654, 350] on button "Resolver" at bounding box center [670, 357] width 90 height 28
click at [708, 110] on button "×" at bounding box center [710, 108] width 33 height 40
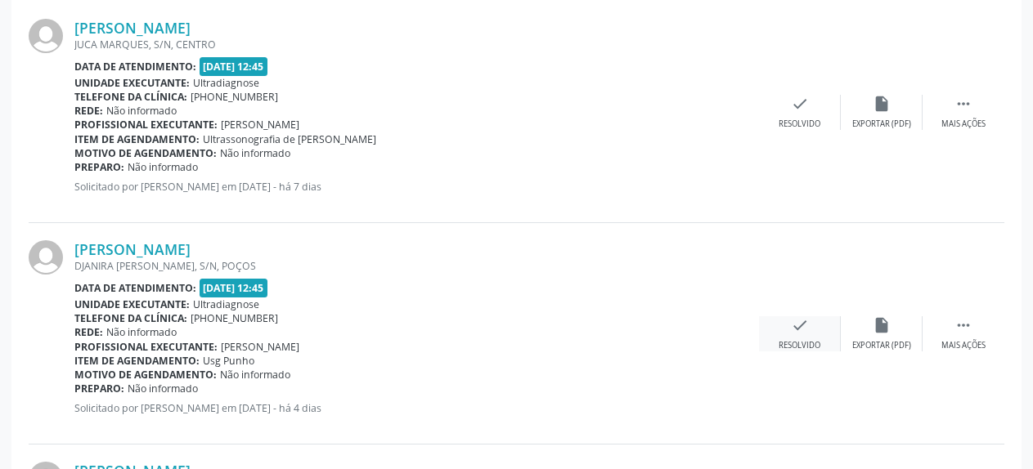
click at [800, 323] on icon "check" at bounding box center [800, 325] width 18 height 18
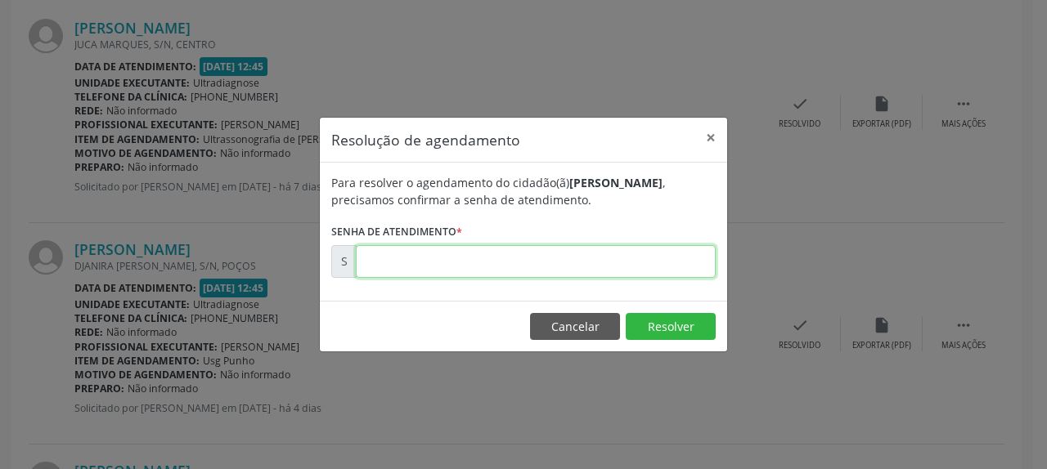
click at [567, 257] on input "text" at bounding box center [536, 261] width 360 height 33
type input "00177496"
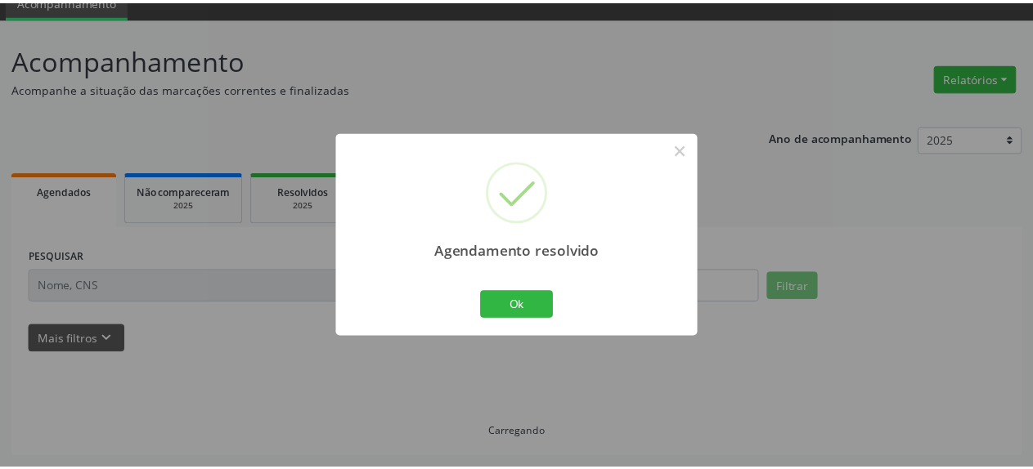
scroll to position [72, 0]
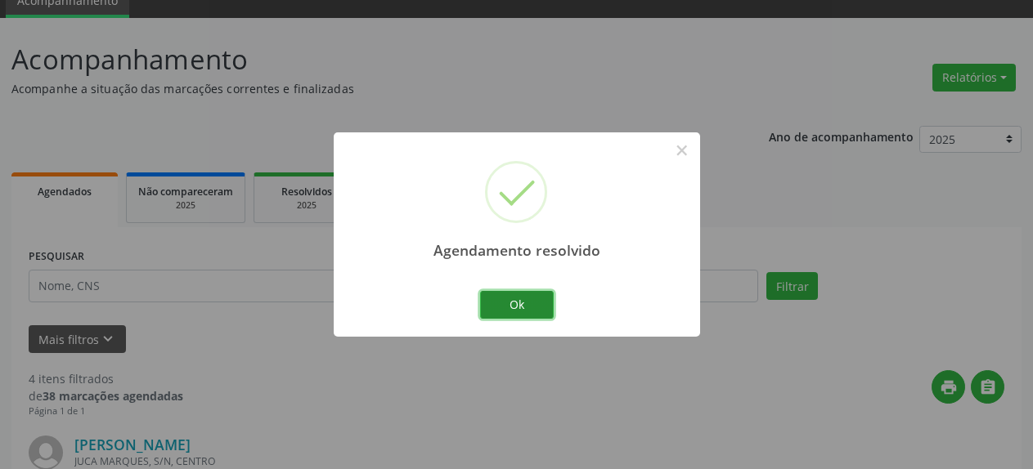
click at [504, 303] on button "Ok" at bounding box center [517, 305] width 74 height 28
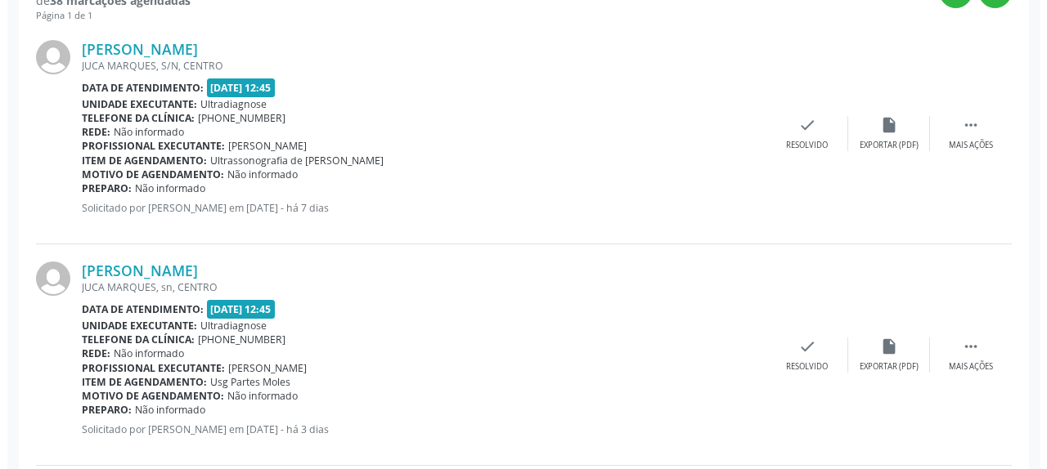
scroll to position [489, 0]
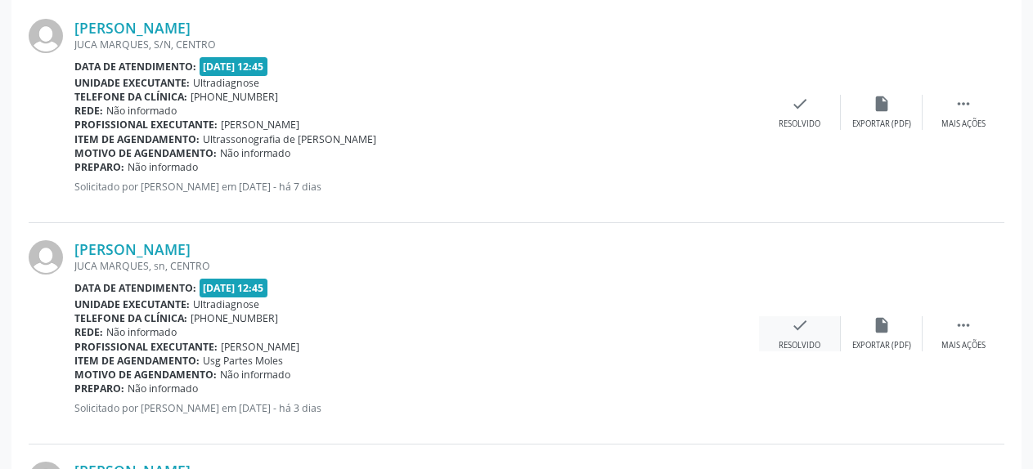
click at [797, 330] on icon "check" at bounding box center [800, 325] width 18 height 18
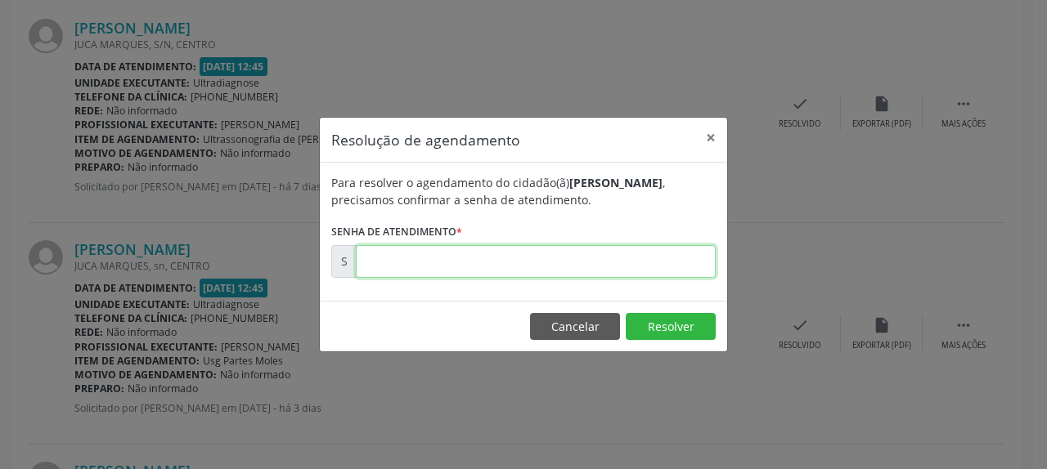
click at [589, 267] on input "text" at bounding box center [536, 261] width 360 height 33
type input "00178002"
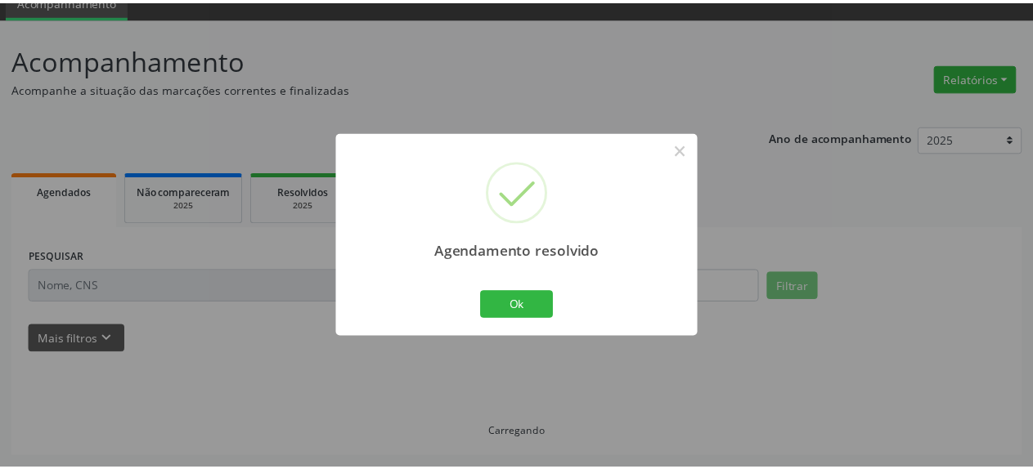
scroll to position [72, 0]
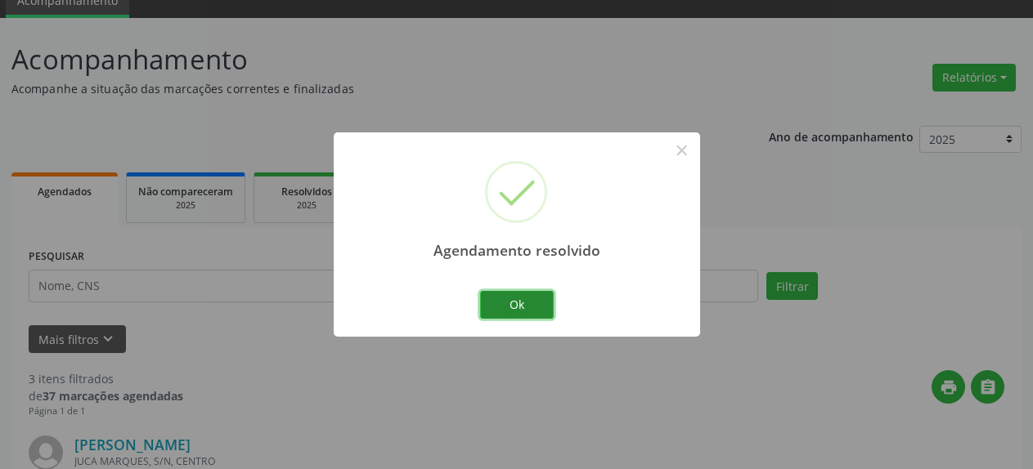
click at [518, 316] on button "Ok" at bounding box center [517, 305] width 74 height 28
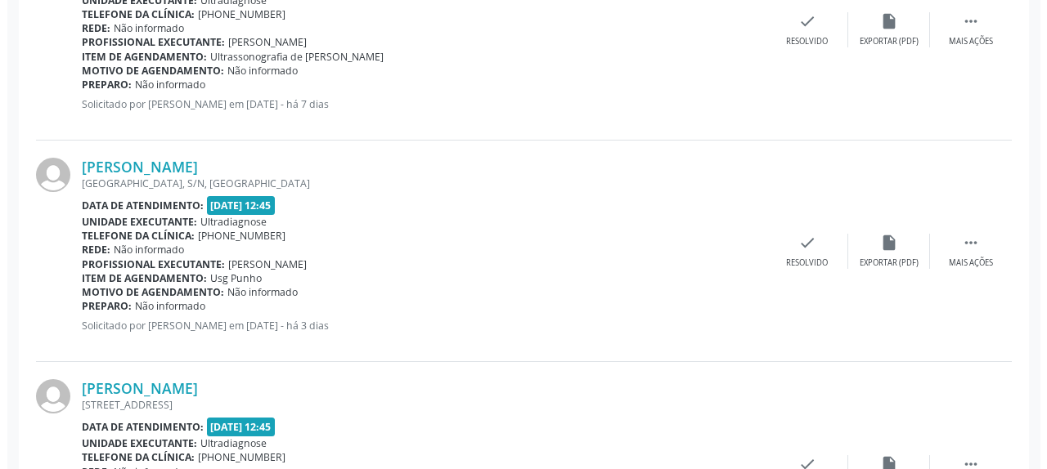
scroll to position [572, 0]
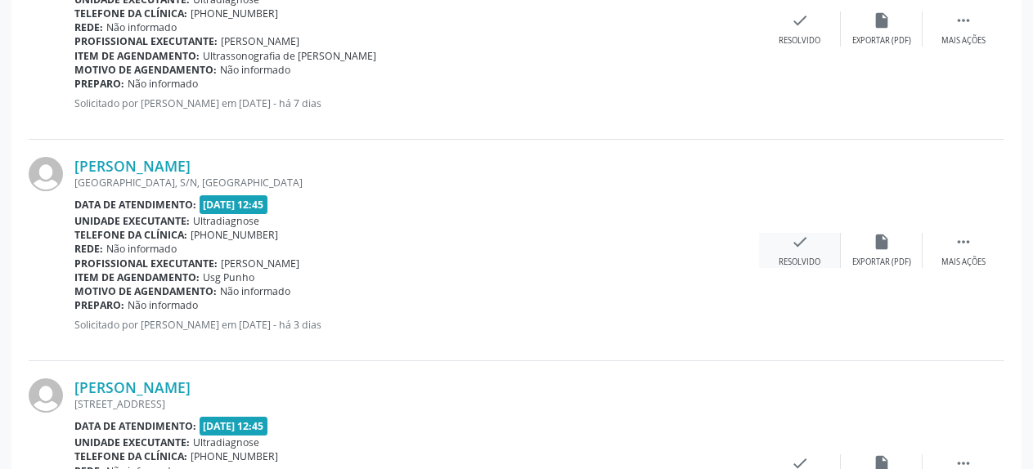
click at [798, 245] on icon "check" at bounding box center [800, 242] width 18 height 18
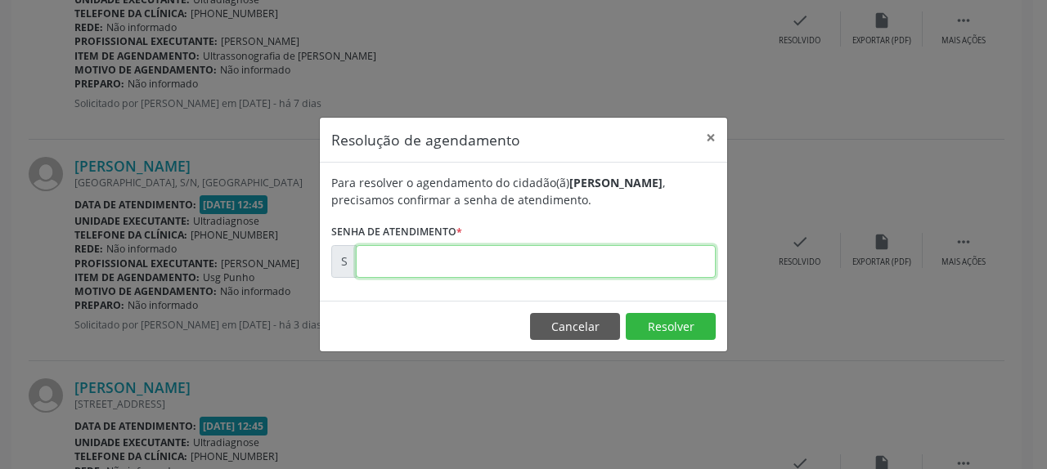
click at [520, 260] on input "text" at bounding box center [536, 261] width 360 height 33
type input "00178011"
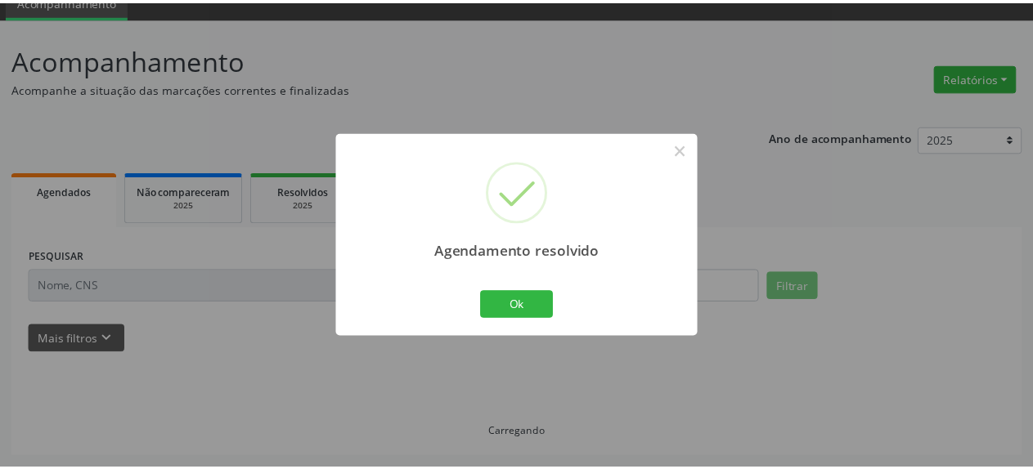
scroll to position [72, 0]
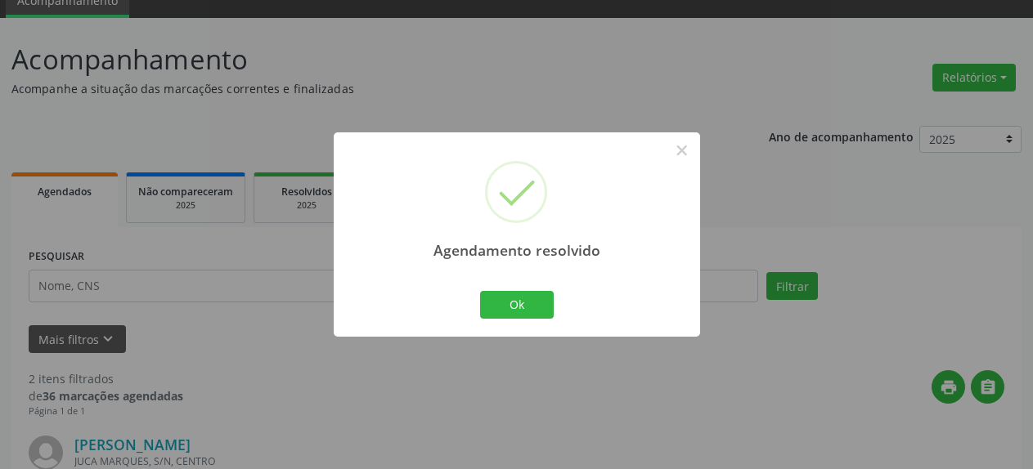
click at [518, 320] on div "Ok Cancel" at bounding box center [516, 305] width 81 height 34
click at [518, 302] on button "Ok" at bounding box center [517, 305] width 74 height 28
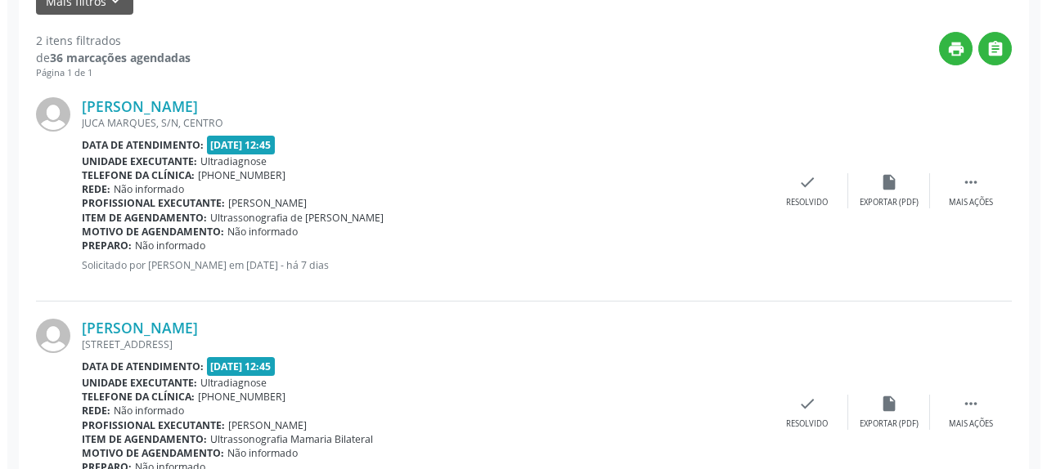
scroll to position [489, 0]
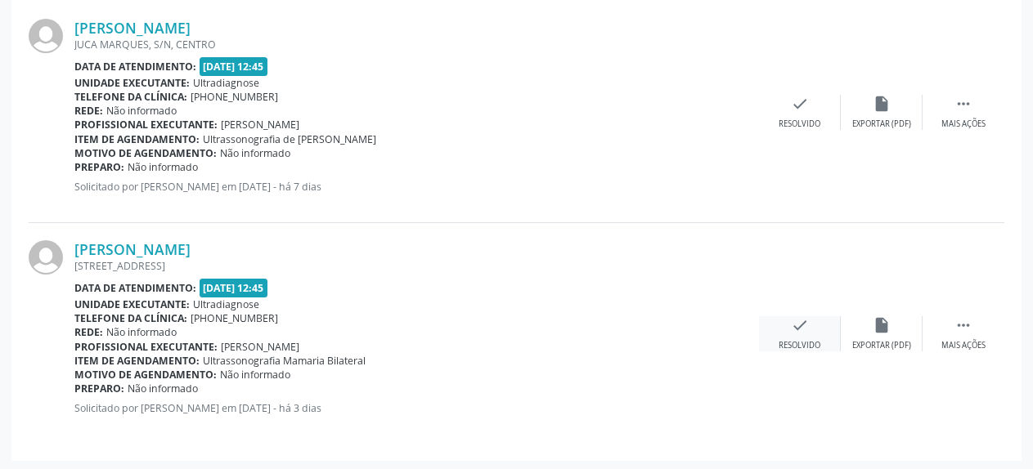
click at [800, 325] on icon "check" at bounding box center [800, 325] width 18 height 18
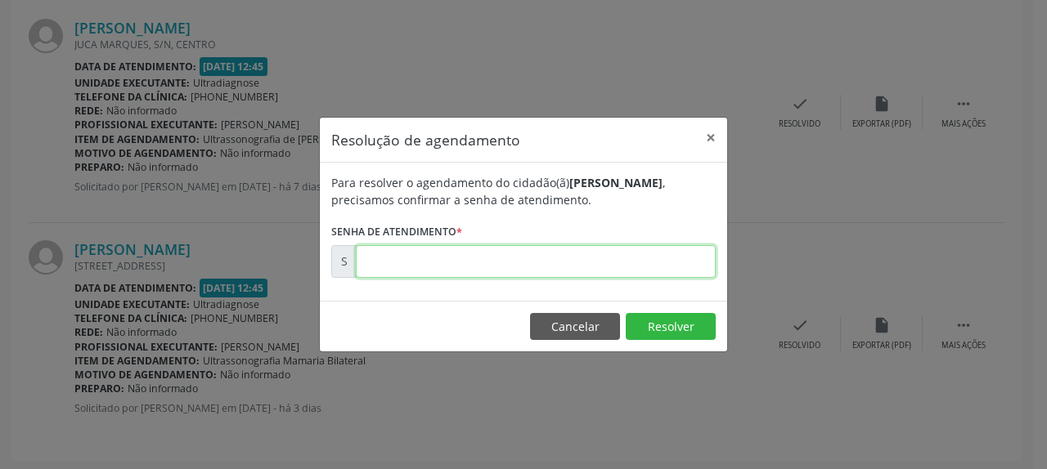
click at [562, 251] on input "text" at bounding box center [536, 261] width 360 height 33
type input "00178117"
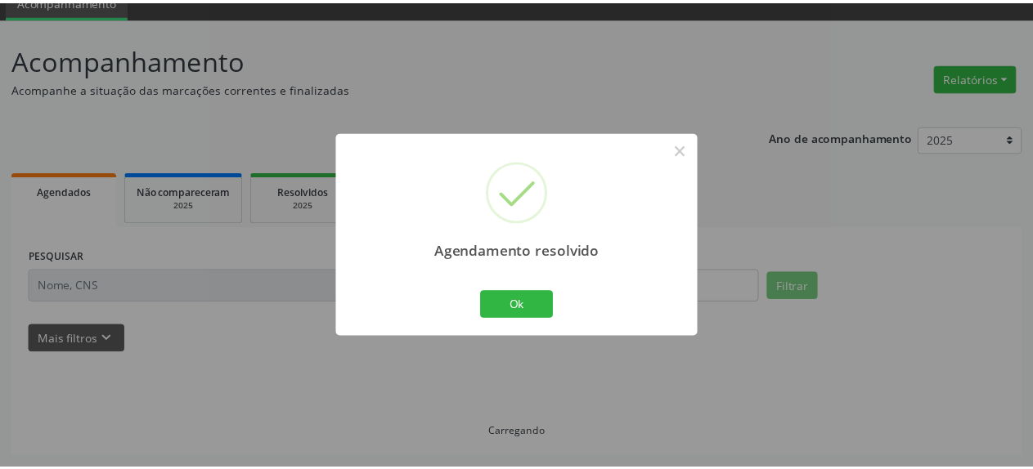
scroll to position [72, 0]
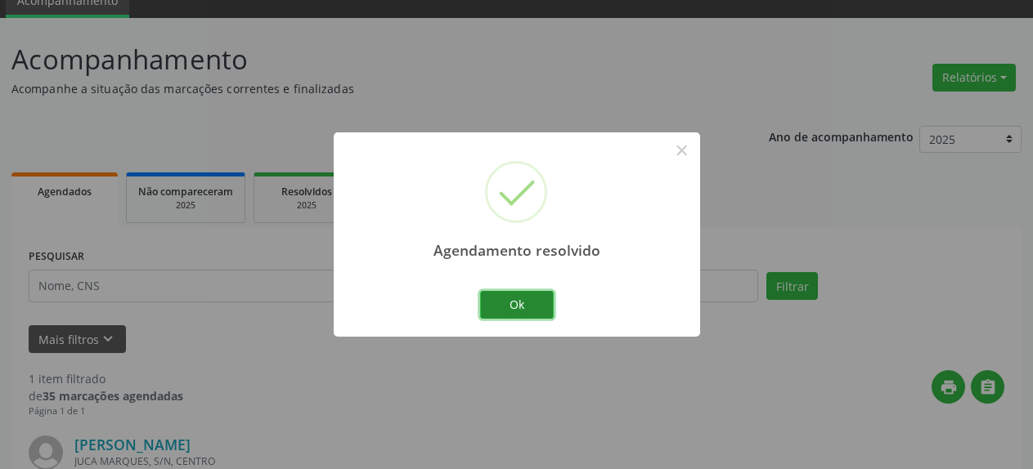
click at [531, 314] on button "Ok" at bounding box center [517, 305] width 74 height 28
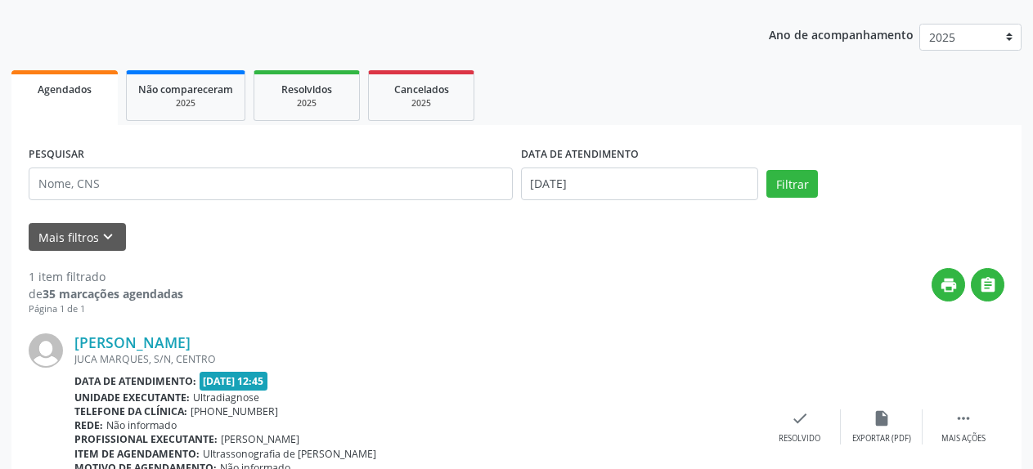
scroll to position [271, 0]
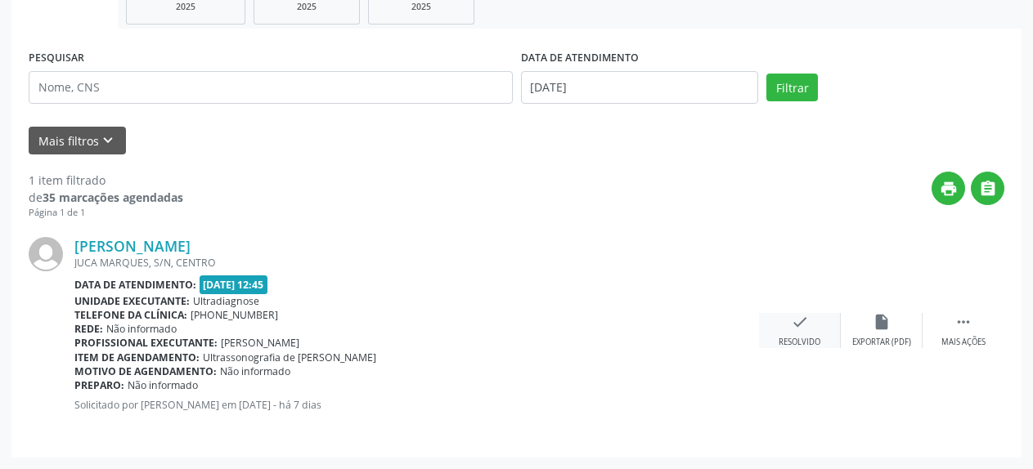
click at [801, 320] on icon "check" at bounding box center [800, 322] width 18 height 18
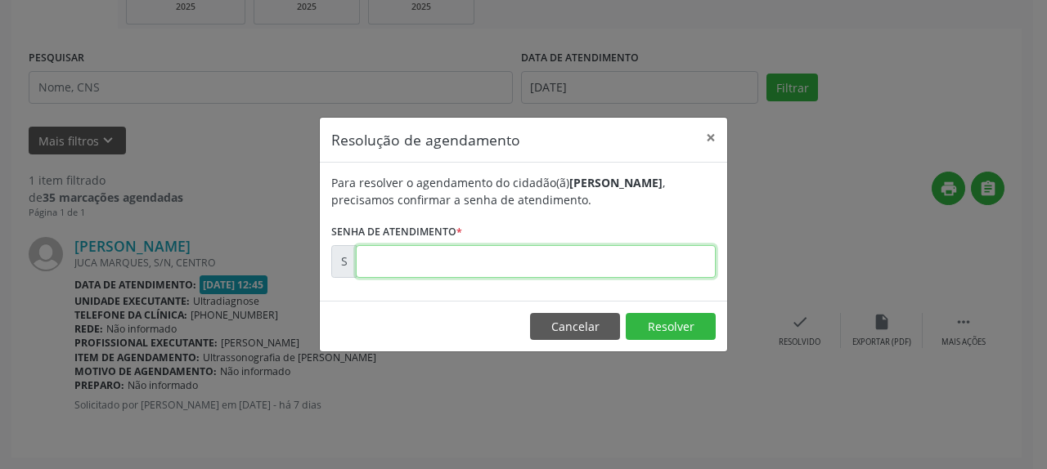
click at [518, 257] on input "text" at bounding box center [536, 261] width 360 height 33
type input "00176939"
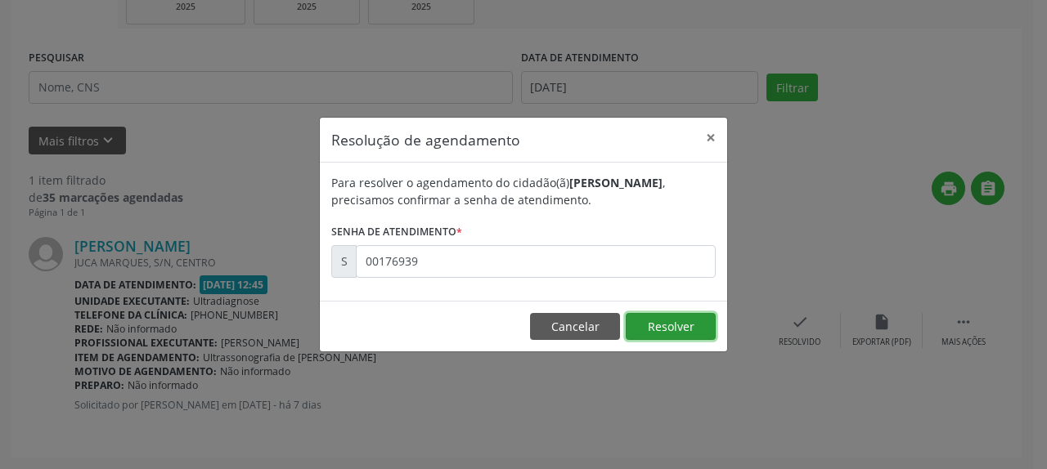
click at [684, 328] on button "Resolver" at bounding box center [670, 327] width 90 height 28
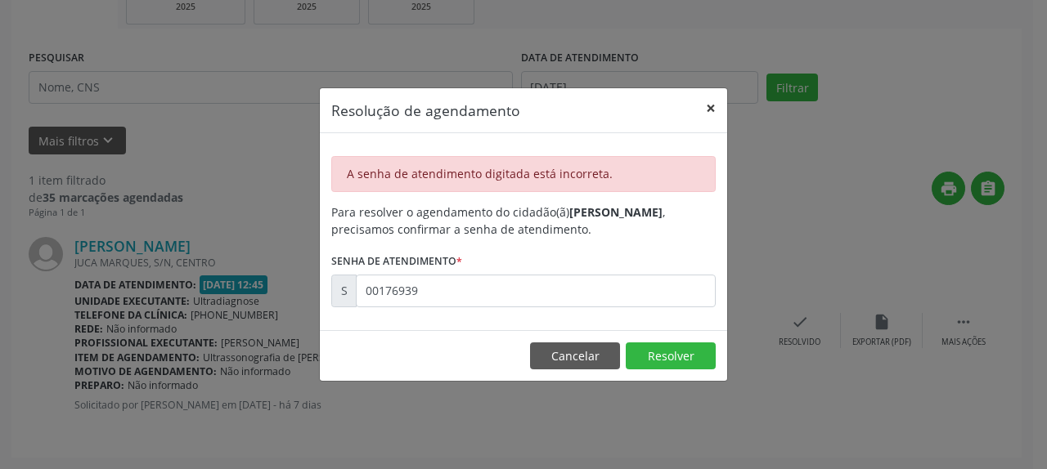
click at [710, 110] on button "×" at bounding box center [710, 108] width 33 height 40
